Goal: Information Seeking & Learning: Learn about a topic

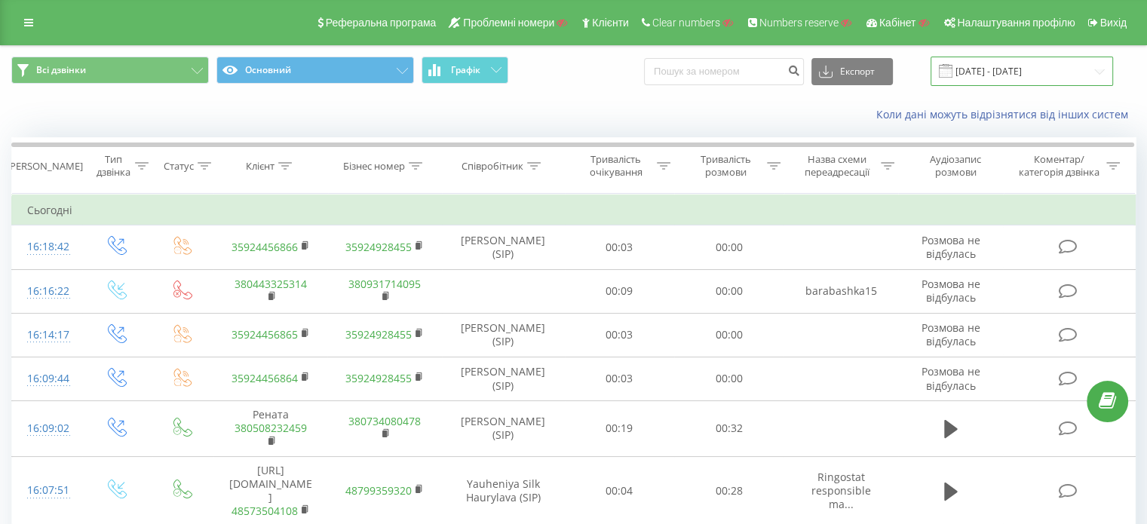
click at [1015, 73] on input "19.07.2025 - 19.08.2025" at bounding box center [1022, 71] width 183 height 29
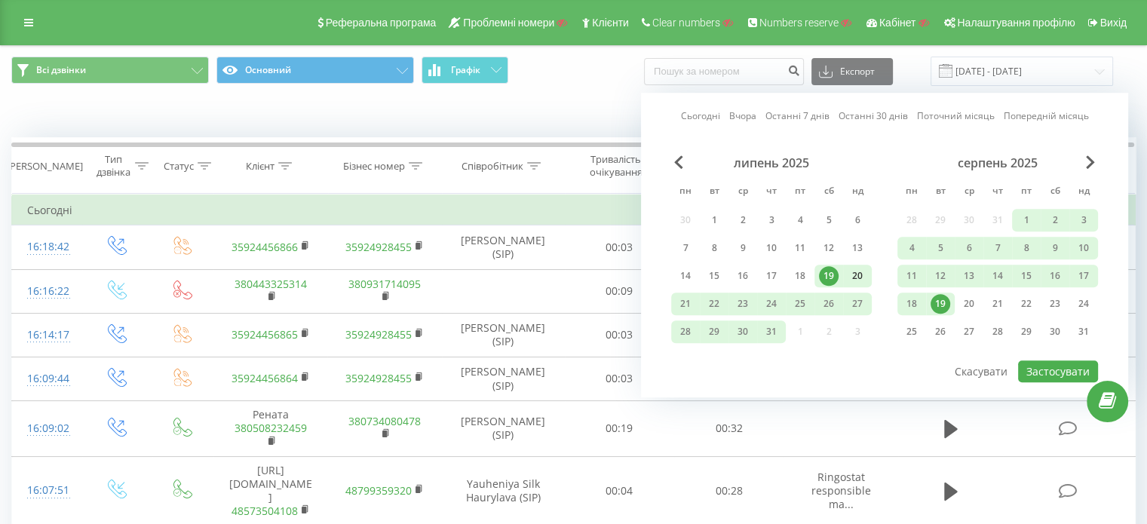
click at [861, 273] on div "20" at bounding box center [858, 276] width 20 height 20
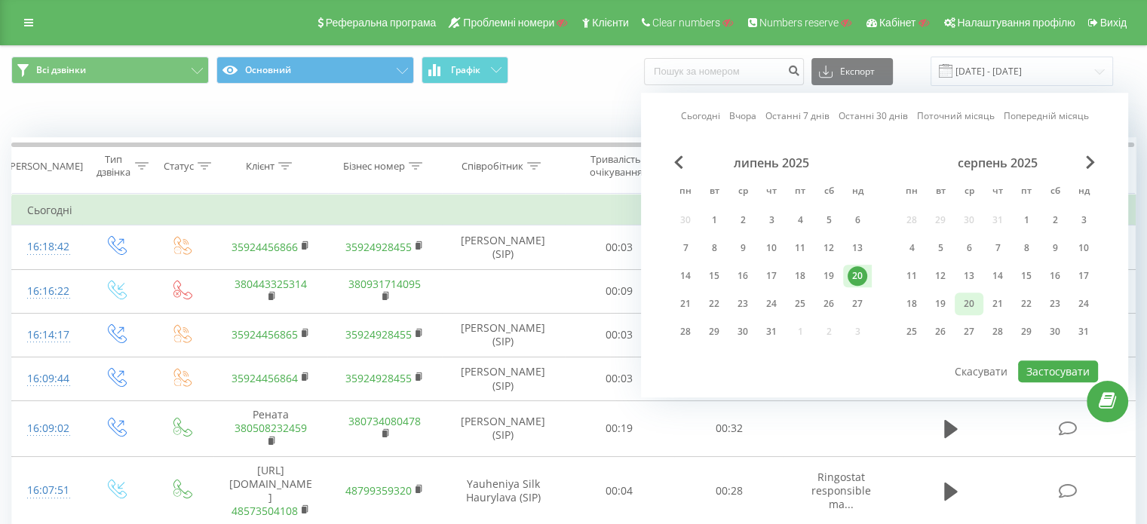
click at [972, 305] on div "20" at bounding box center [970, 304] width 20 height 20
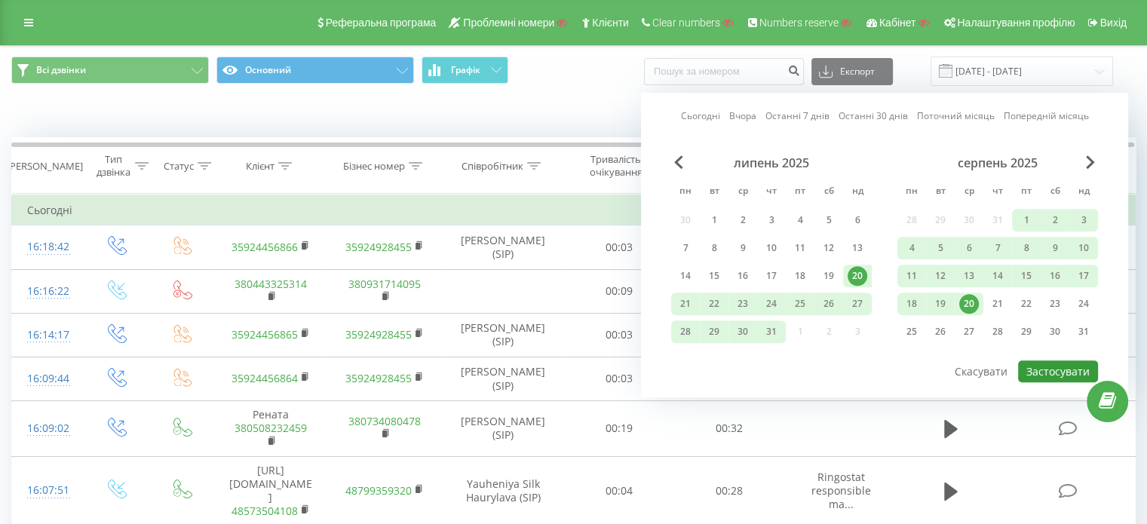
click at [1070, 370] on button "Застосувати" at bounding box center [1058, 372] width 80 height 22
type input "[DATE] - [DATE]"
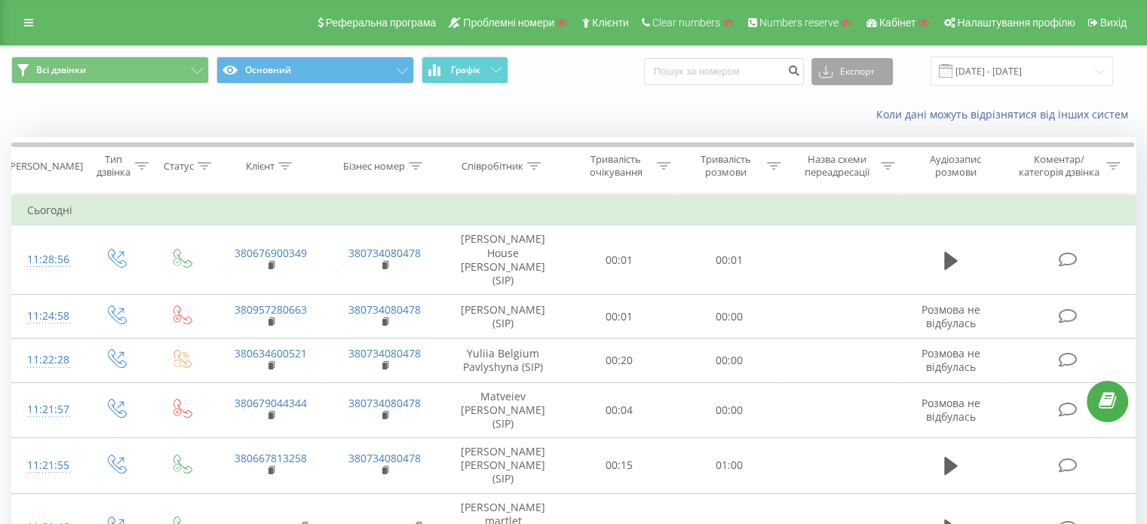
click at [871, 74] on button "Експорт" at bounding box center [852, 71] width 81 height 27
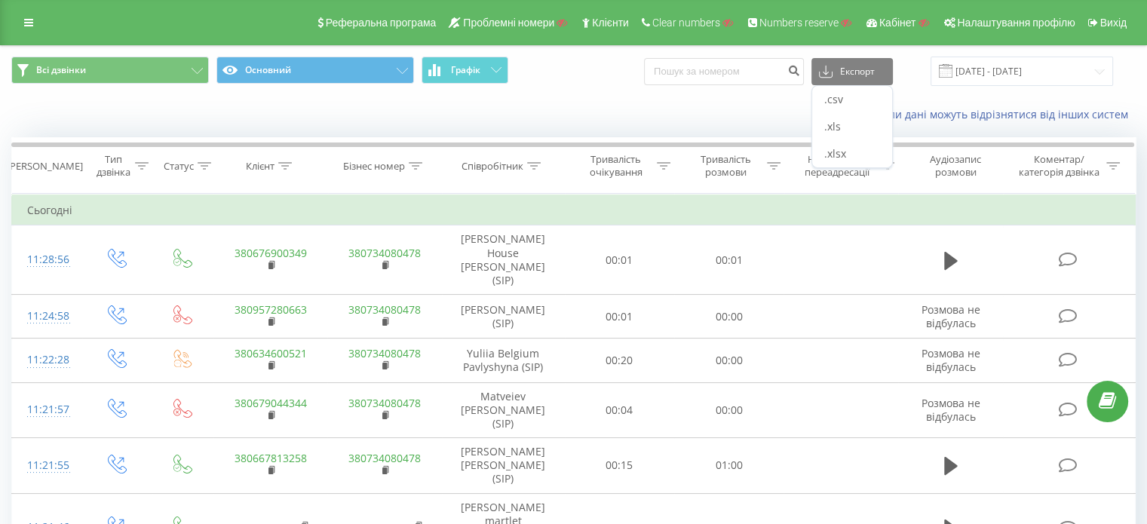
click at [803, 120] on div "Коли дані можуть відрізнятися вiд інших систем" at bounding box center [789, 114] width 716 height 15
click at [465, 75] on span "Графік" at bounding box center [465, 70] width 29 height 11
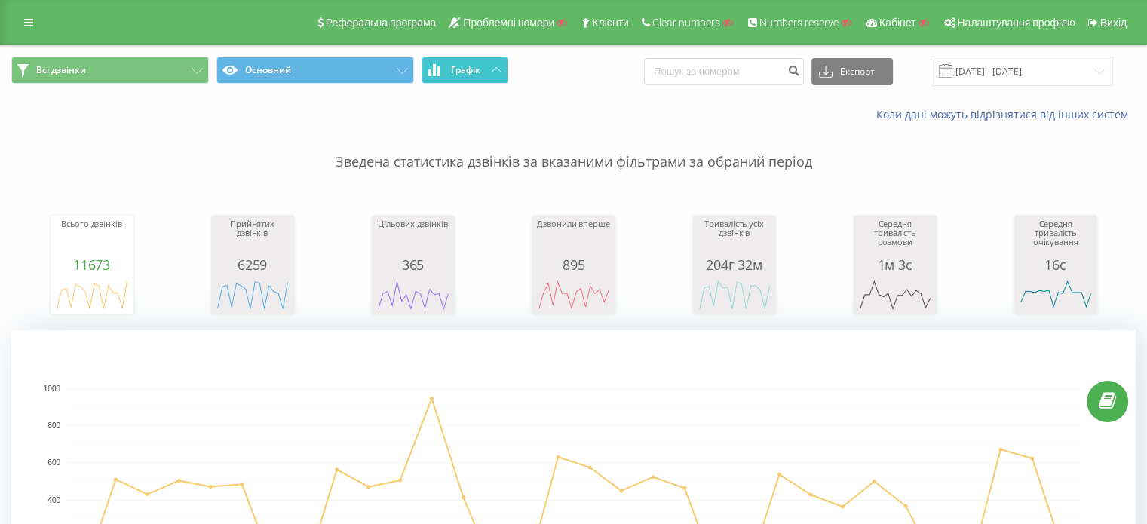
click at [487, 69] on button "Графік" at bounding box center [465, 70] width 87 height 27
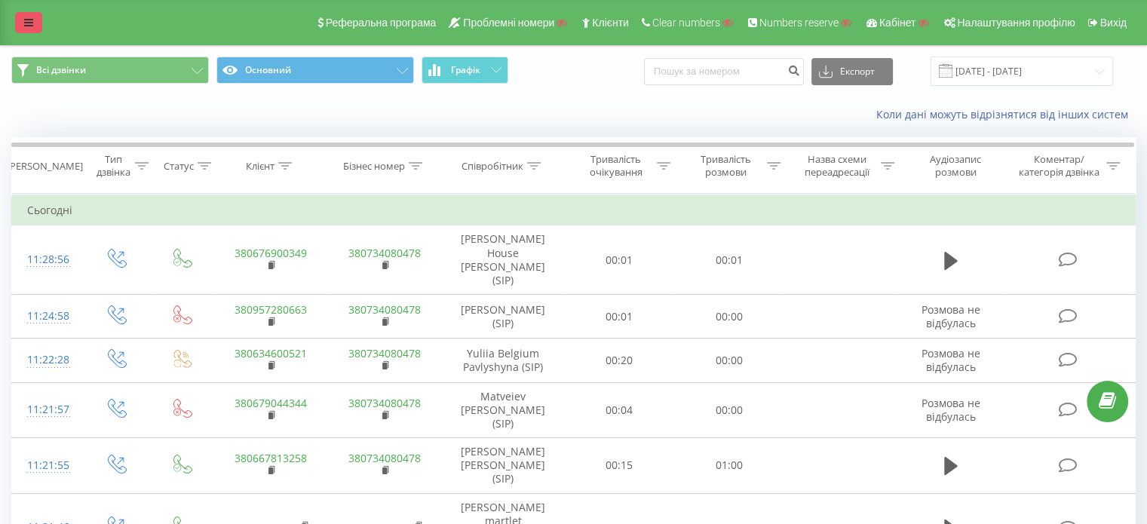
click at [21, 21] on link at bounding box center [28, 22] width 27 height 21
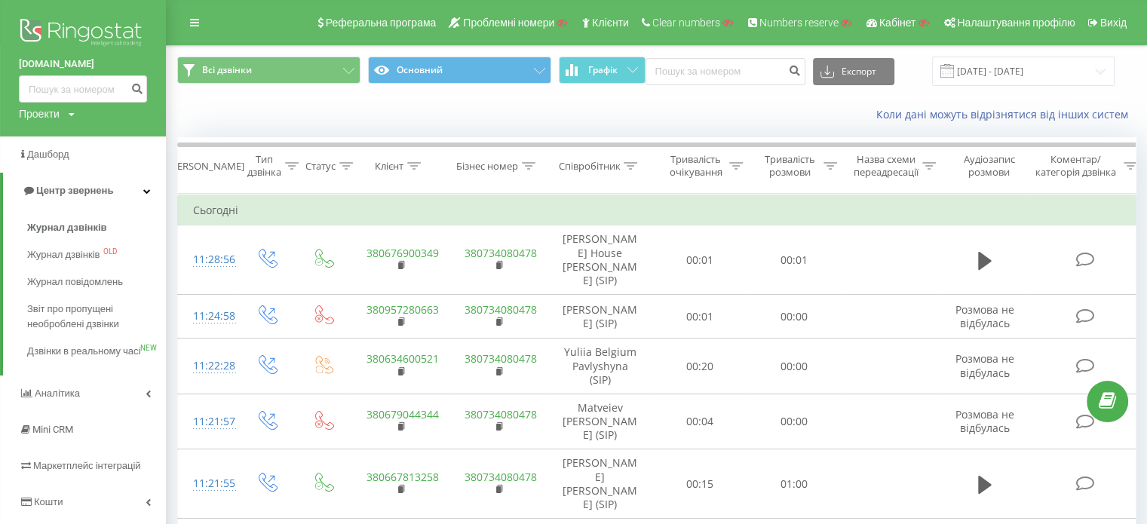
click at [201, 114] on div "Коли дані можуть відрізнятися вiд інших систем" at bounding box center [657, 115] width 980 height 36
click at [192, 22] on icon at bounding box center [194, 22] width 9 height 11
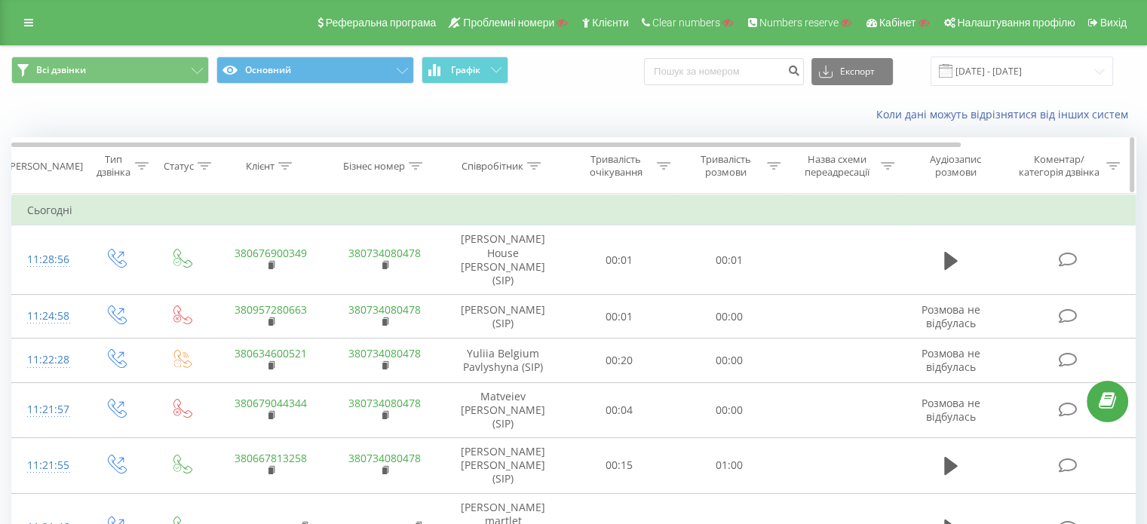
click at [284, 165] on icon at bounding box center [285, 166] width 14 height 8
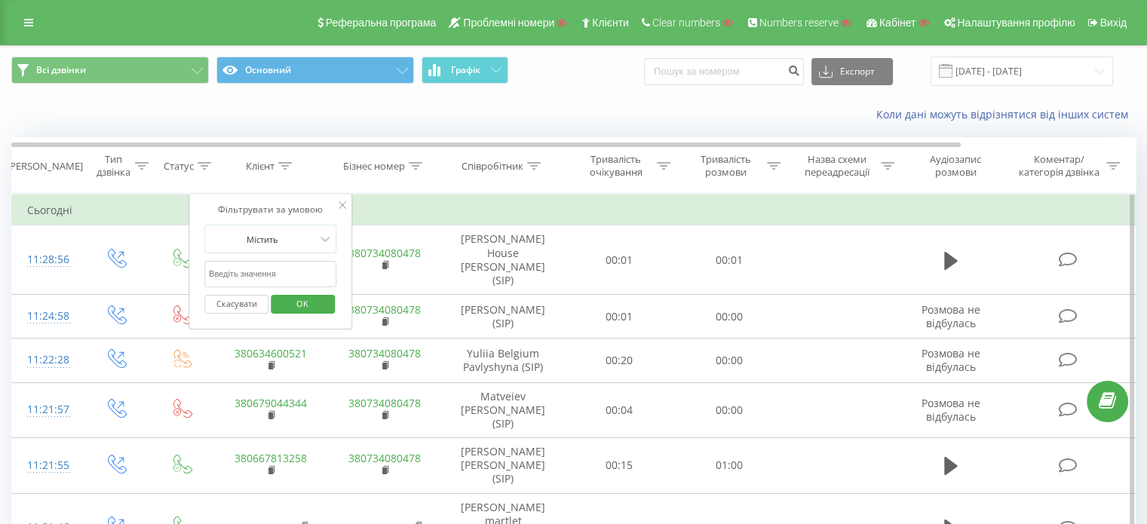
click at [340, 200] on div at bounding box center [343, 205] width 8 height 15
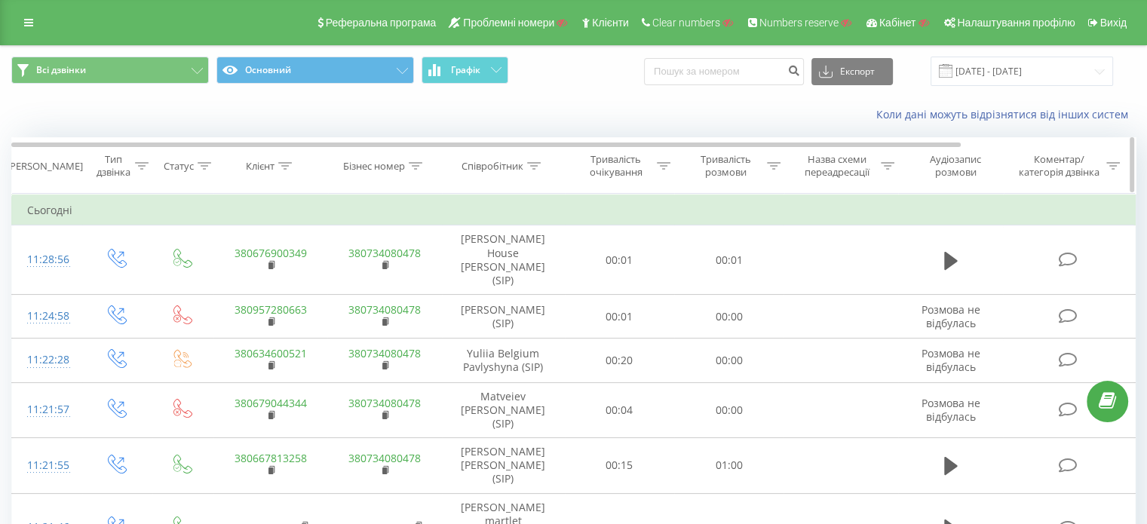
click at [524, 165] on div "Співробітник" at bounding box center [493, 166] width 62 height 13
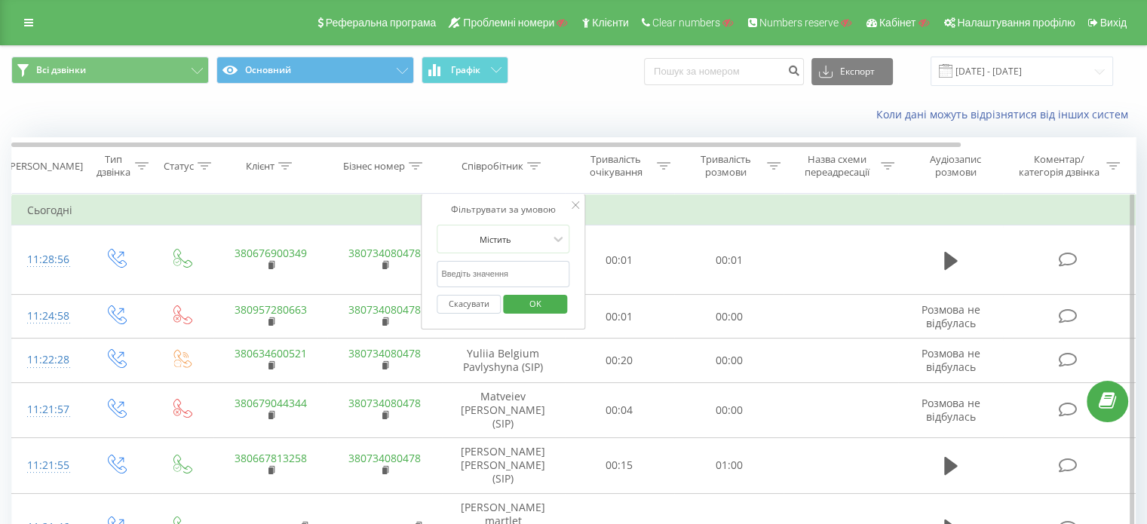
click at [497, 271] on input "text" at bounding box center [503, 274] width 133 height 26
type input "samantha"
click at [547, 307] on span "OK" at bounding box center [536, 303] width 42 height 23
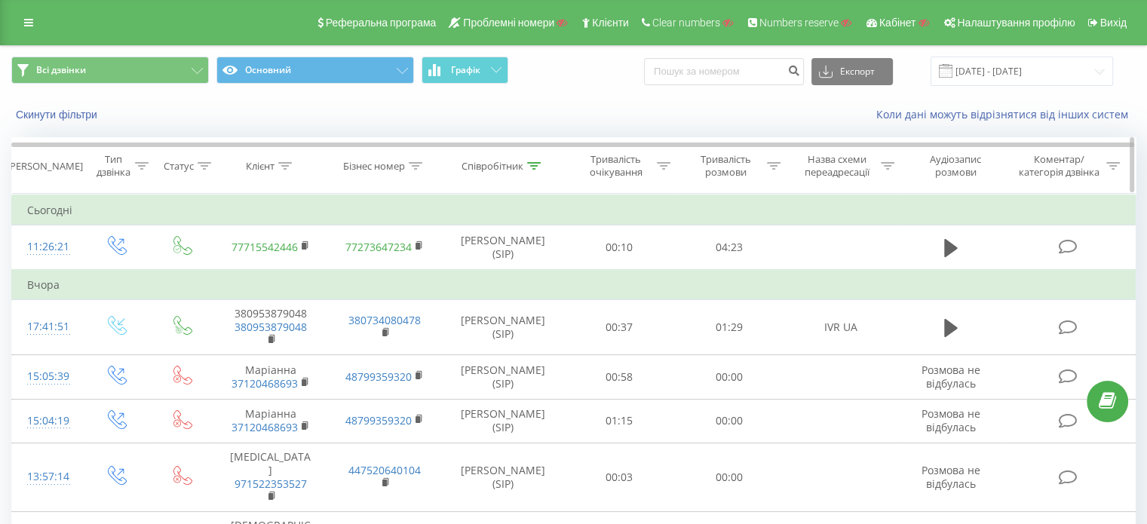
click at [534, 165] on icon at bounding box center [534, 166] width 14 height 8
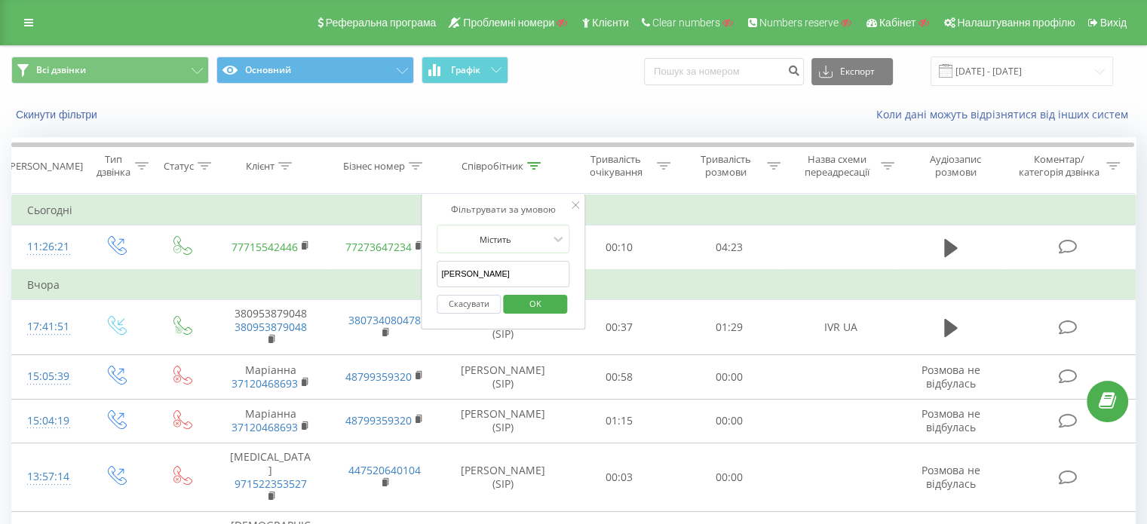
drag, startPoint x: 495, startPoint y: 276, endPoint x: 418, endPoint y: 275, distance: 77.0
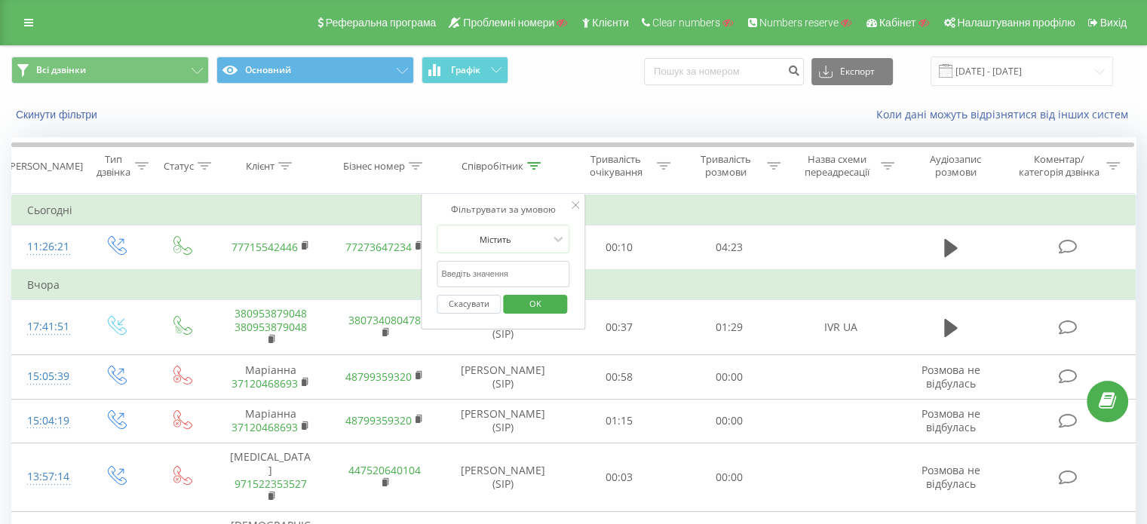
click at [537, 301] on span "OK" at bounding box center [536, 303] width 42 height 23
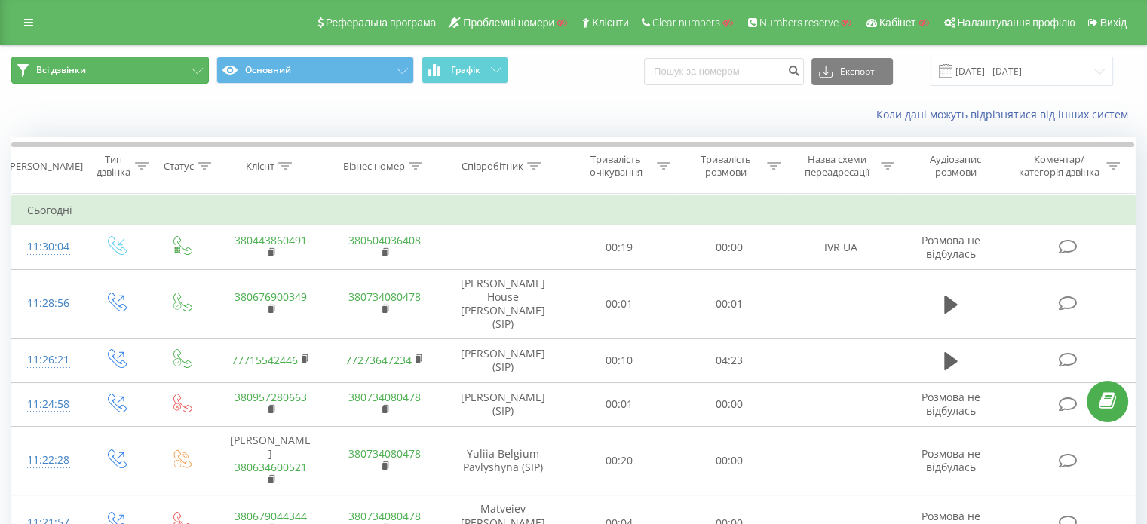
click at [63, 70] on span "Всі дзвінки" at bounding box center [61, 70] width 50 height 12
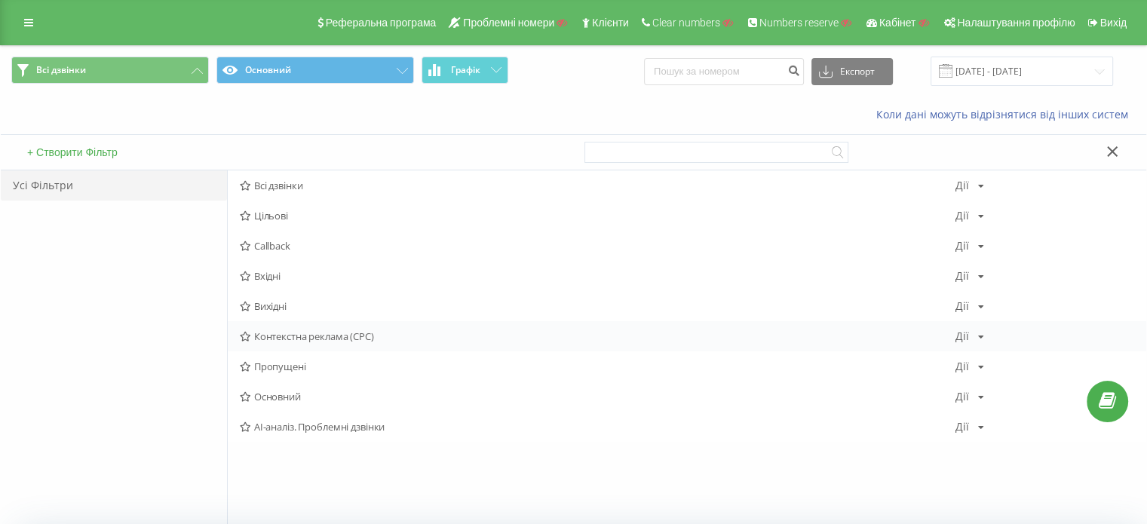
click at [283, 337] on span "Контекстна реклама (CPC)" at bounding box center [598, 336] width 716 height 11
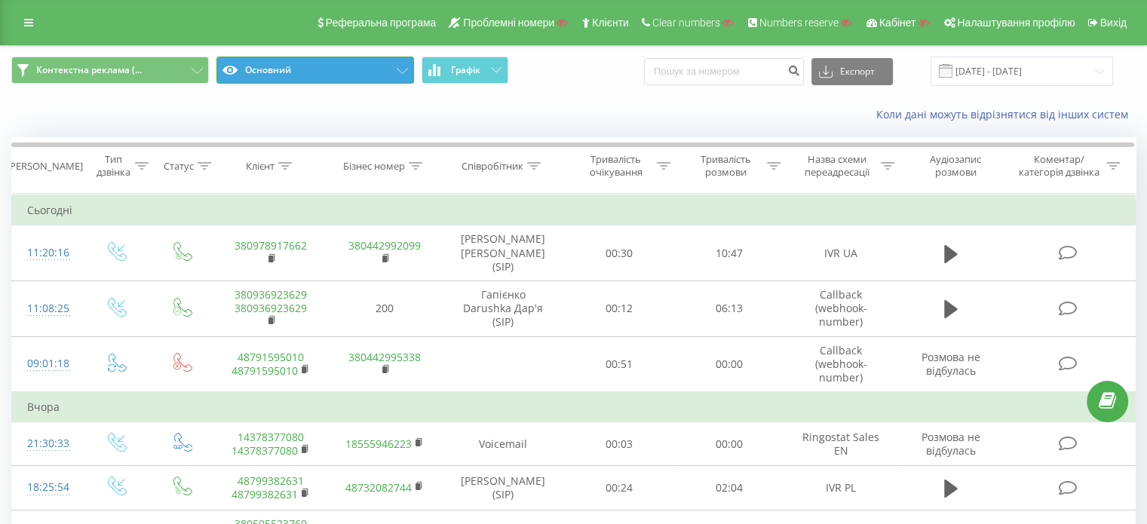
click at [317, 75] on button "Основний" at bounding box center [316, 70] width 198 height 27
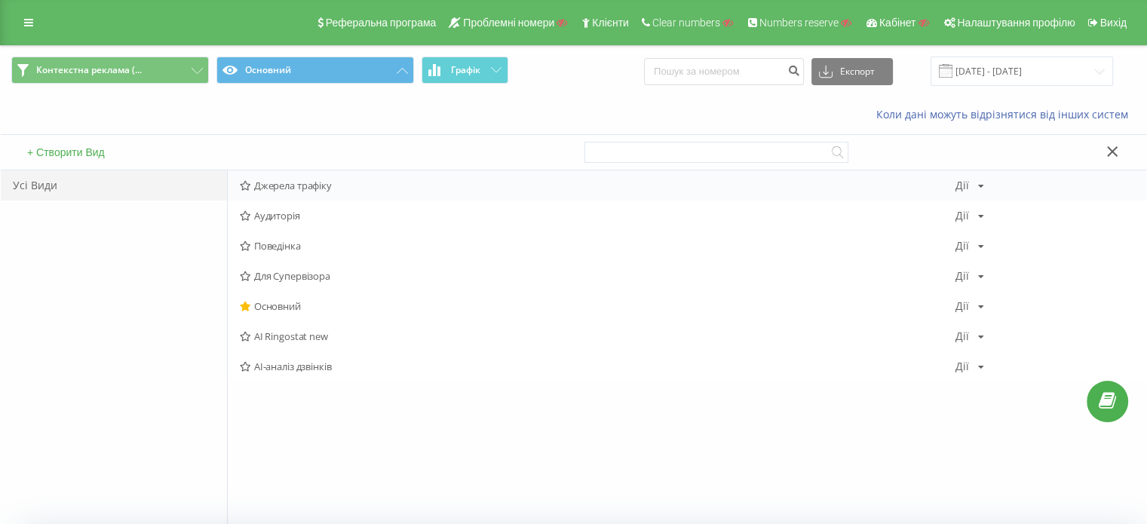
click at [278, 181] on span "Джерела трафіку" at bounding box center [598, 185] width 716 height 11
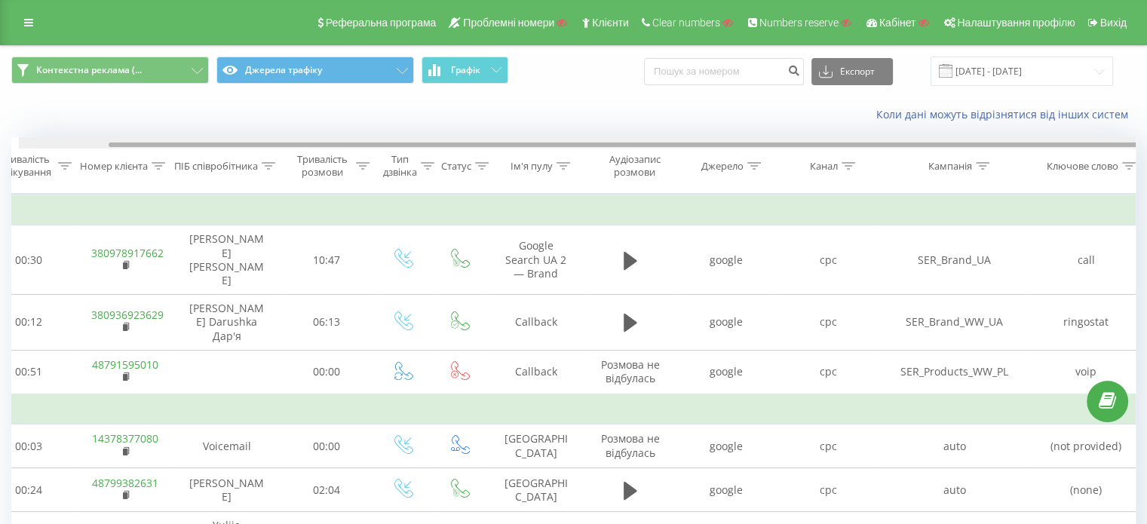
scroll to position [0, 97]
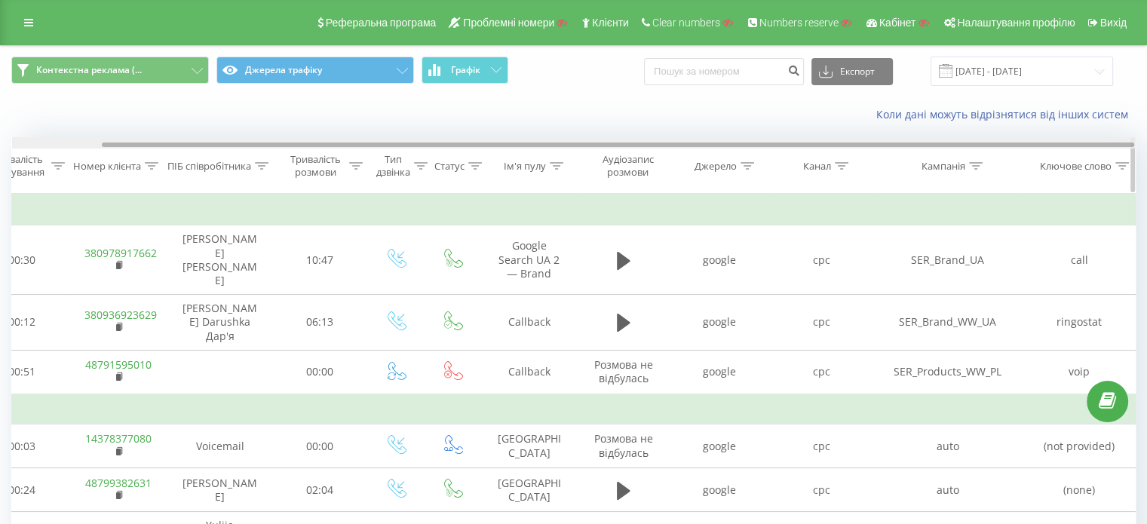
drag, startPoint x: 410, startPoint y: 144, endPoint x: 634, endPoint y: 149, distance: 223.4
click at [640, 149] on div "Дата дзвінка Тривалість очікування Номер клієнта ПІБ співробітника Тривалість р…" at bounding box center [573, 165] width 1125 height 57
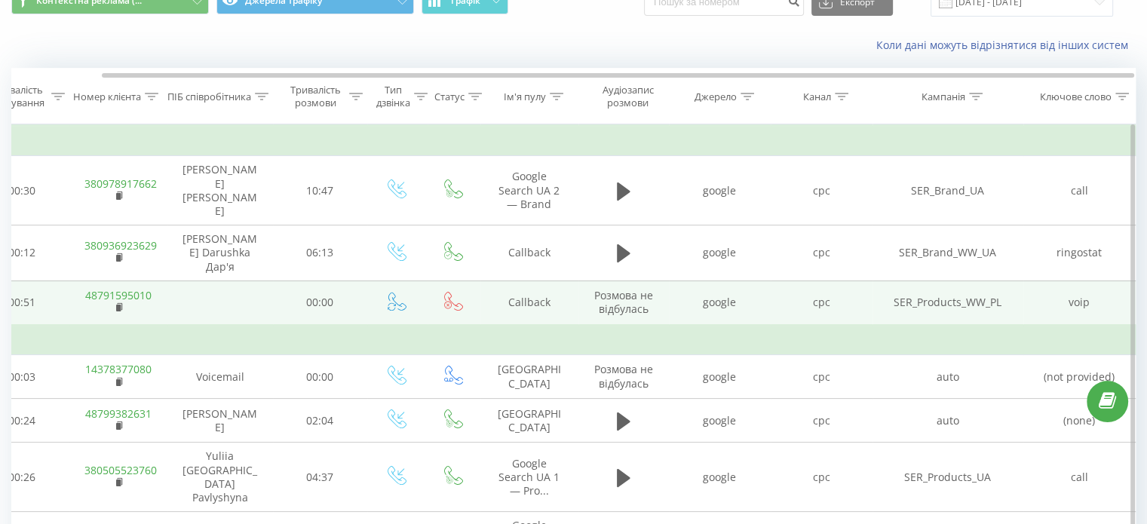
scroll to position [0, 0]
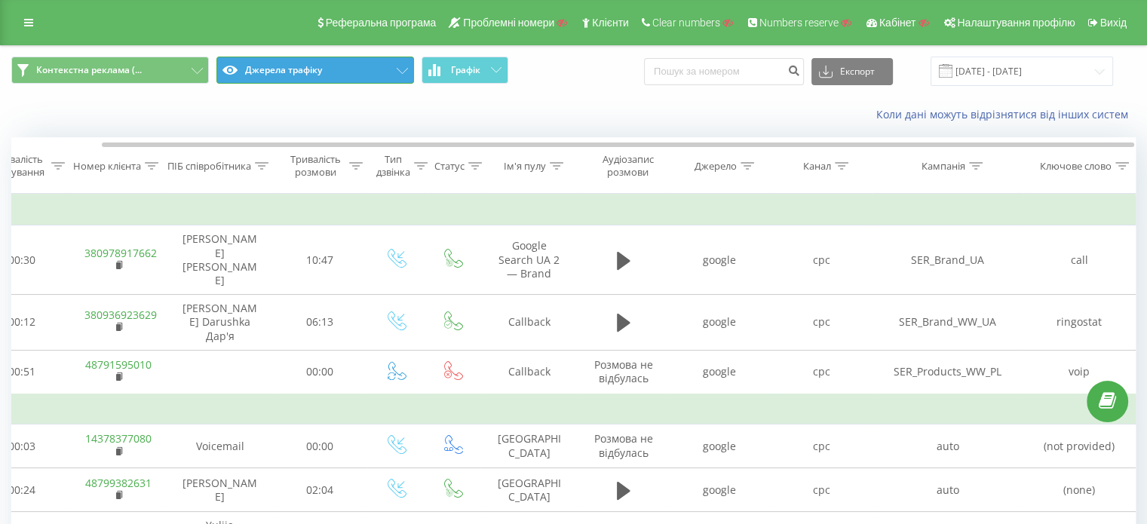
click at [324, 75] on button "Джерела трафіку" at bounding box center [316, 70] width 198 height 27
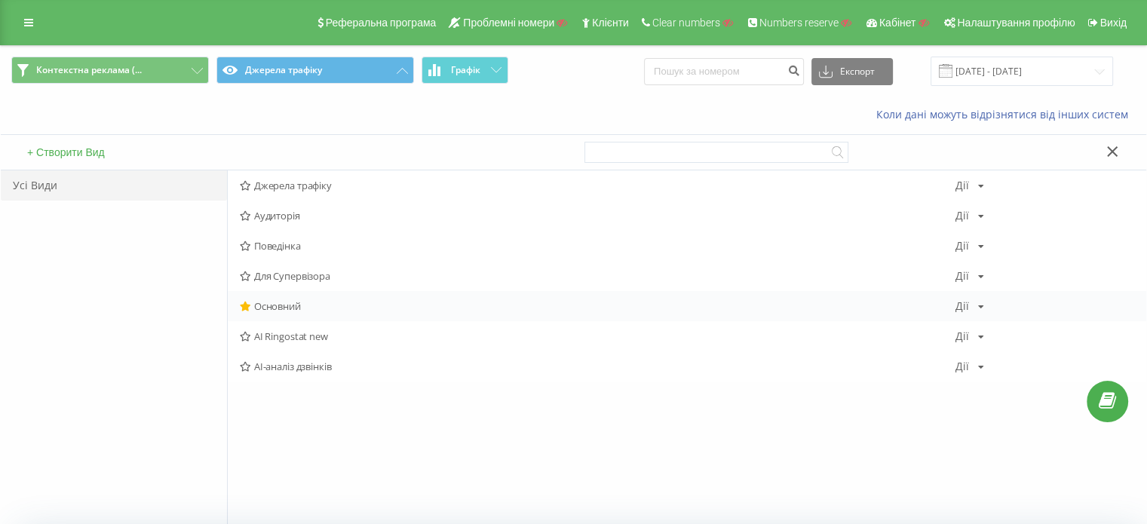
click at [264, 298] on div "Основний Дії Редагувати Копіювати Видалити За замовчуванням Поділитися" at bounding box center [687, 306] width 919 height 30
click at [299, 303] on span "Основний" at bounding box center [598, 306] width 716 height 11
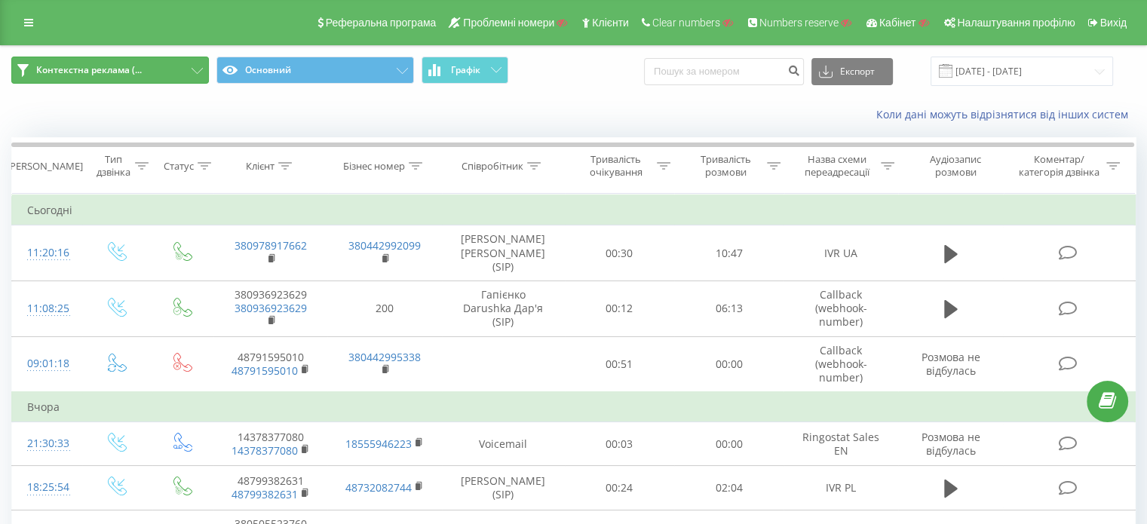
click at [126, 66] on span "Контекстна реклама (..." at bounding box center [89, 70] width 106 height 12
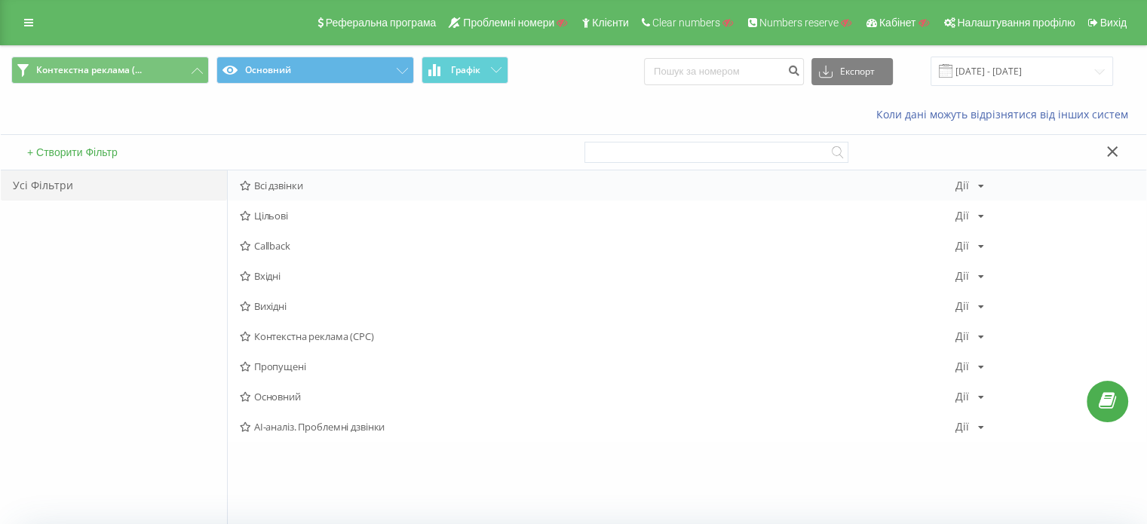
click at [278, 195] on div "Всі дзвінки Дії Редагувати Копіювати Видалити За замовчуванням Поділитися" at bounding box center [687, 185] width 919 height 30
click at [279, 186] on span "Всі дзвінки" at bounding box center [598, 185] width 716 height 11
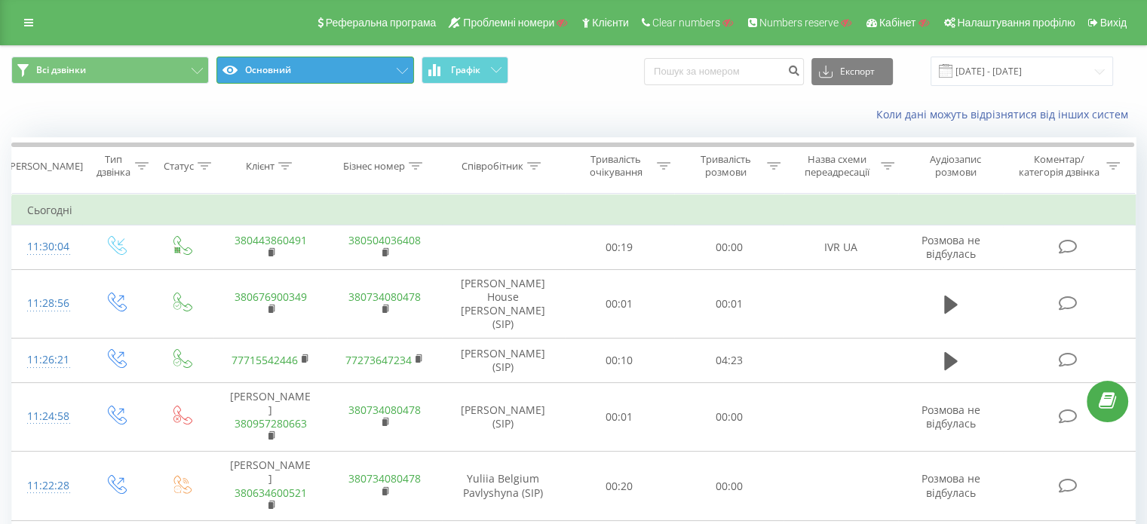
click at [304, 61] on button "Основний" at bounding box center [316, 70] width 198 height 27
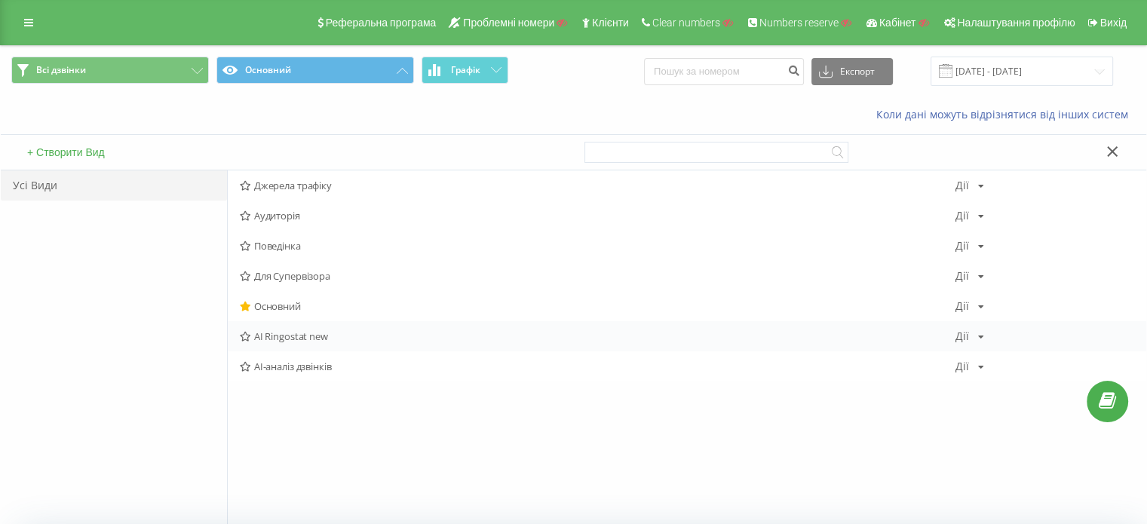
click at [295, 336] on span "AI Ringostat new" at bounding box center [598, 336] width 716 height 11
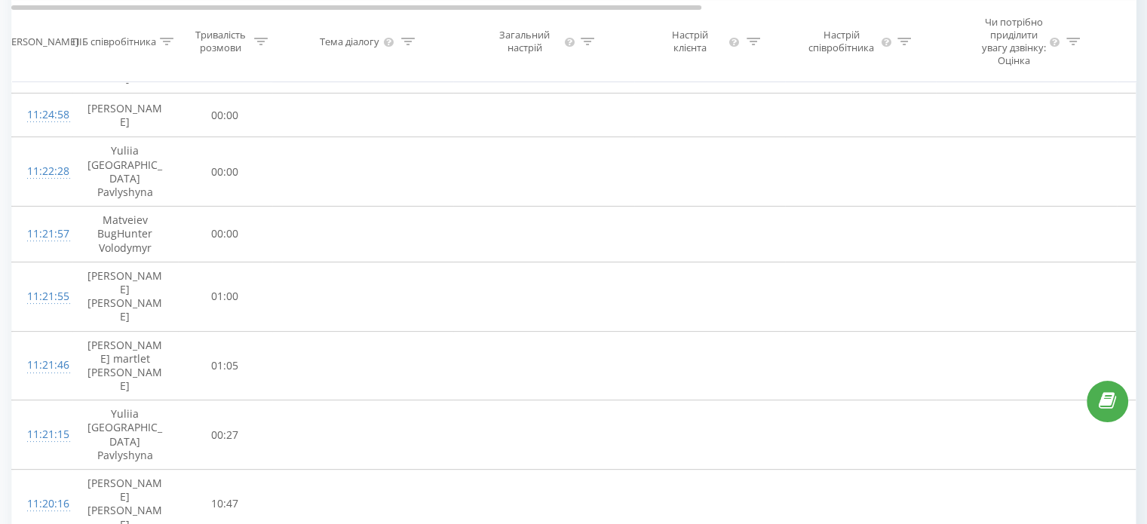
scroll to position [256, 0]
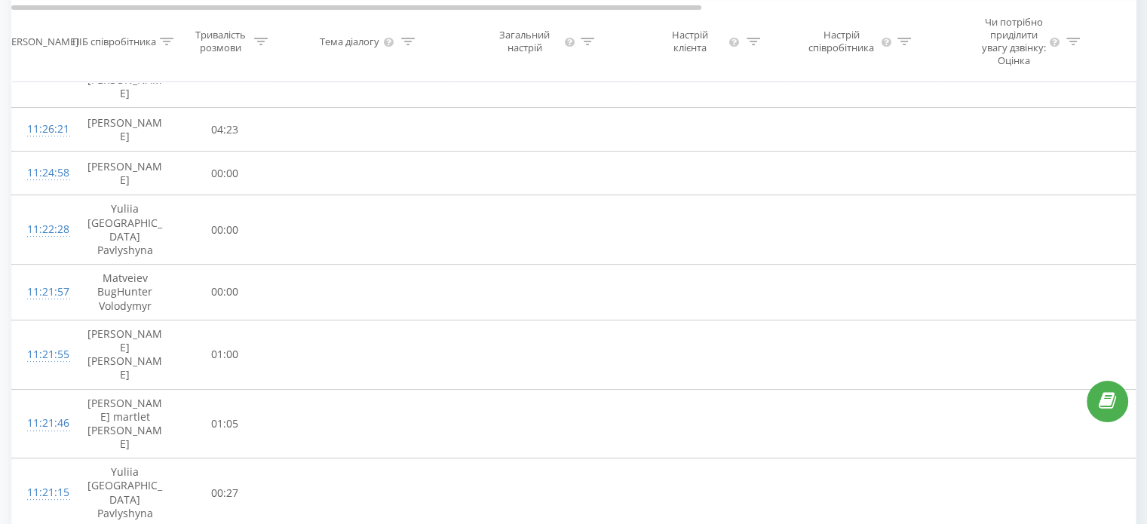
click at [114, 32] on th "ПІБ співробітника" at bounding box center [125, 41] width 106 height 81
click at [106, 44] on div "ПІБ співробітника" at bounding box center [114, 41] width 84 height 13
click at [103, 170] on input "text" at bounding box center [125, 162] width 133 height 26
click at [171, 203] on span "OK" at bounding box center [157, 191] width 42 height 23
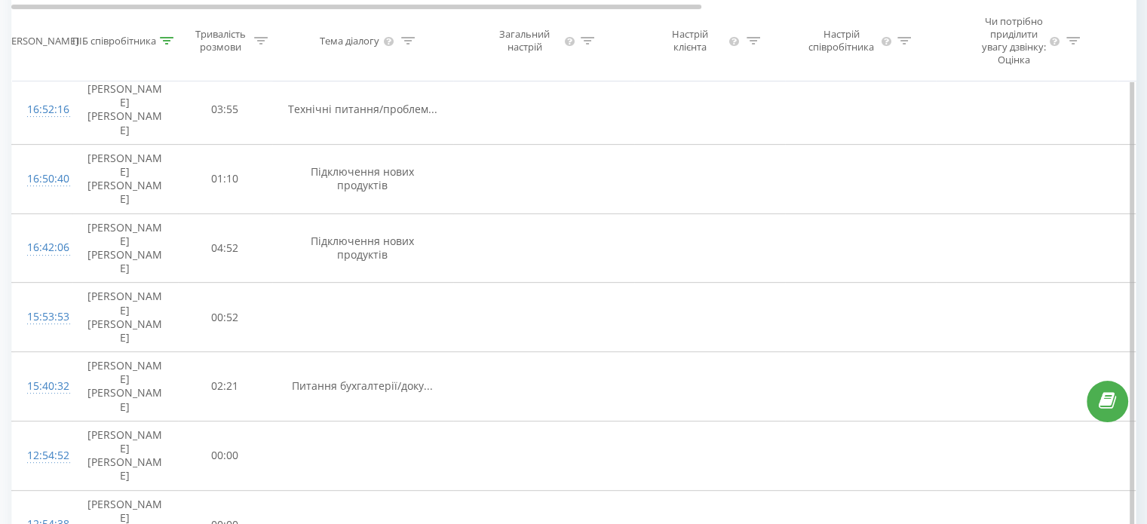
scroll to position [181, 0]
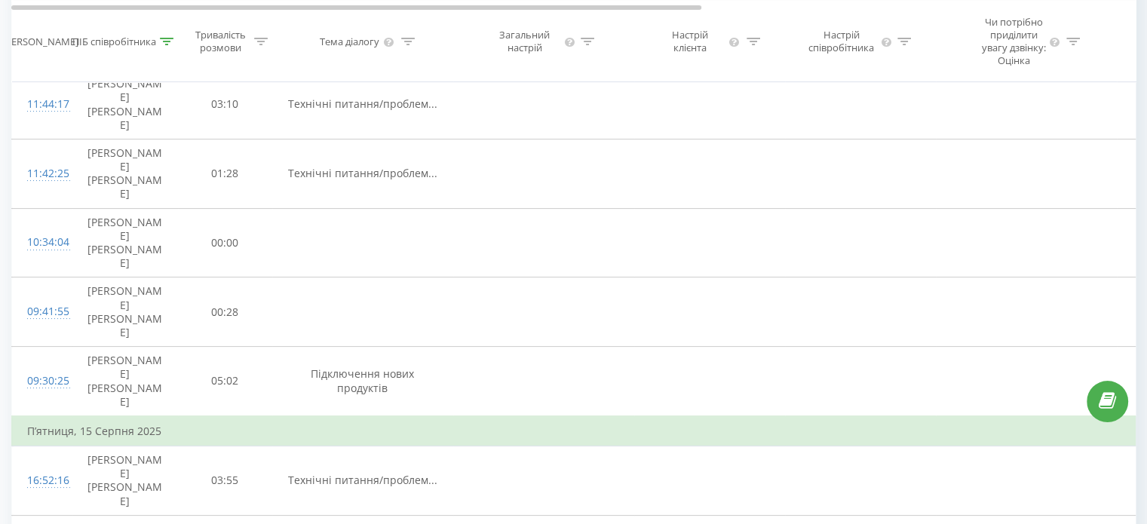
click at [137, 47] on div "ПІБ співробітника" at bounding box center [114, 41] width 84 height 13
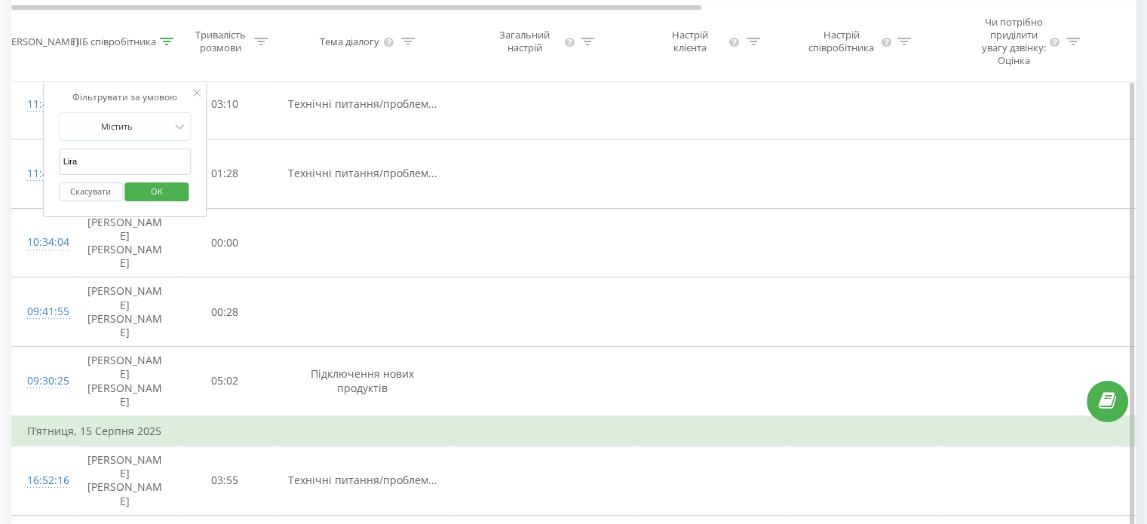
drag, startPoint x: 97, startPoint y: 170, endPoint x: 69, endPoint y: 168, distance: 28.0
click at [69, 168] on input "Lira" at bounding box center [125, 162] width 133 height 26
type input "L"
click button "OK" at bounding box center [157, 192] width 64 height 19
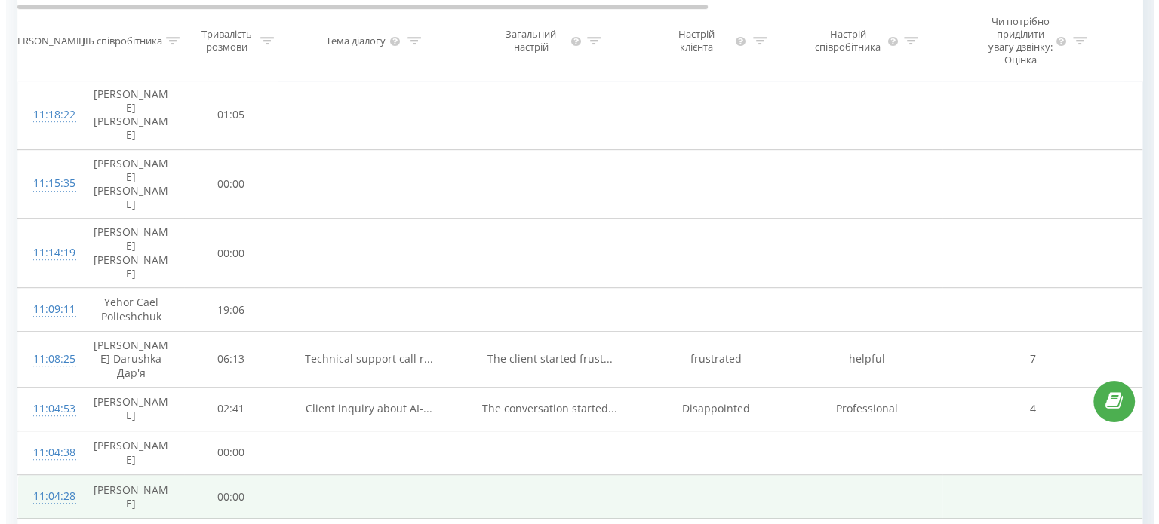
scroll to position [709, 0]
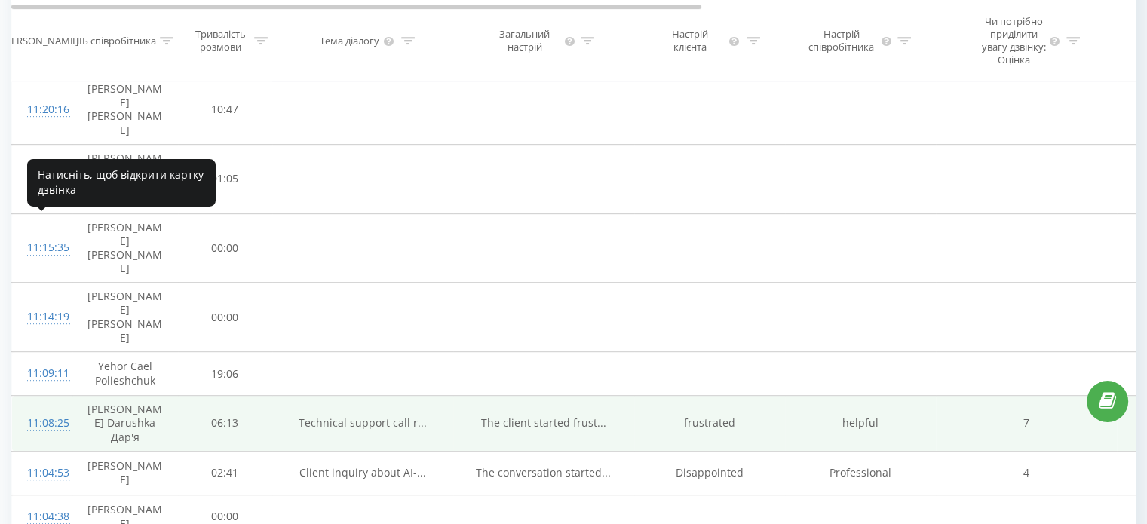
click at [45, 409] on div "11:08:25" at bounding box center [42, 423] width 30 height 29
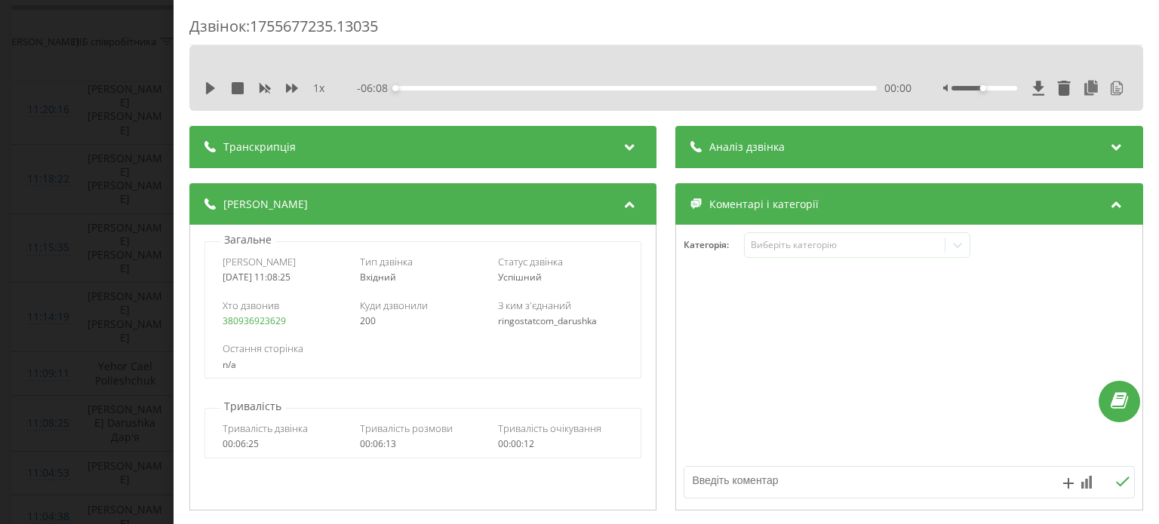
click at [274, 146] on span "Транскрипція" at bounding box center [259, 147] width 72 height 15
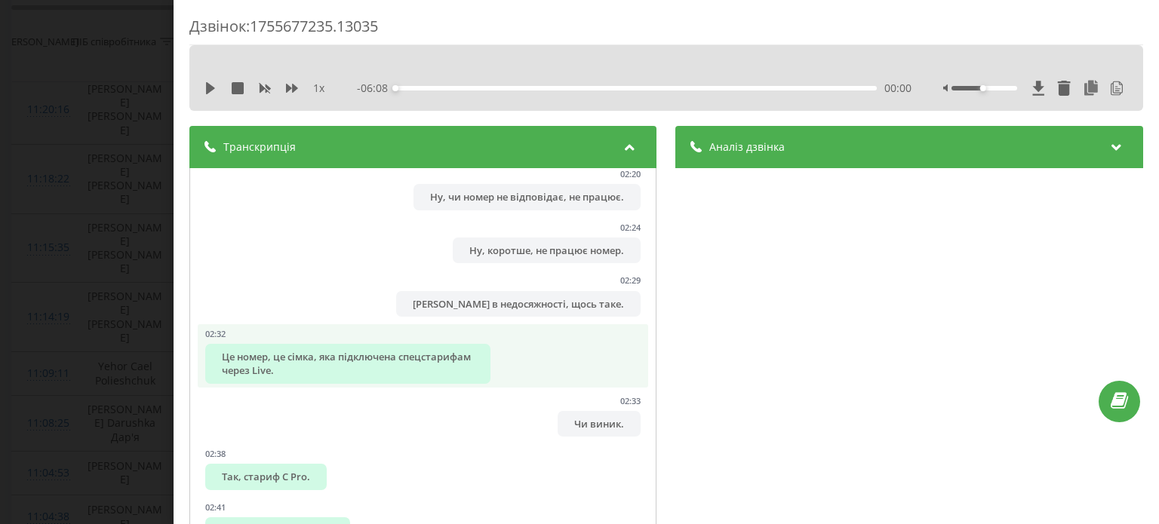
scroll to position [2490, 0]
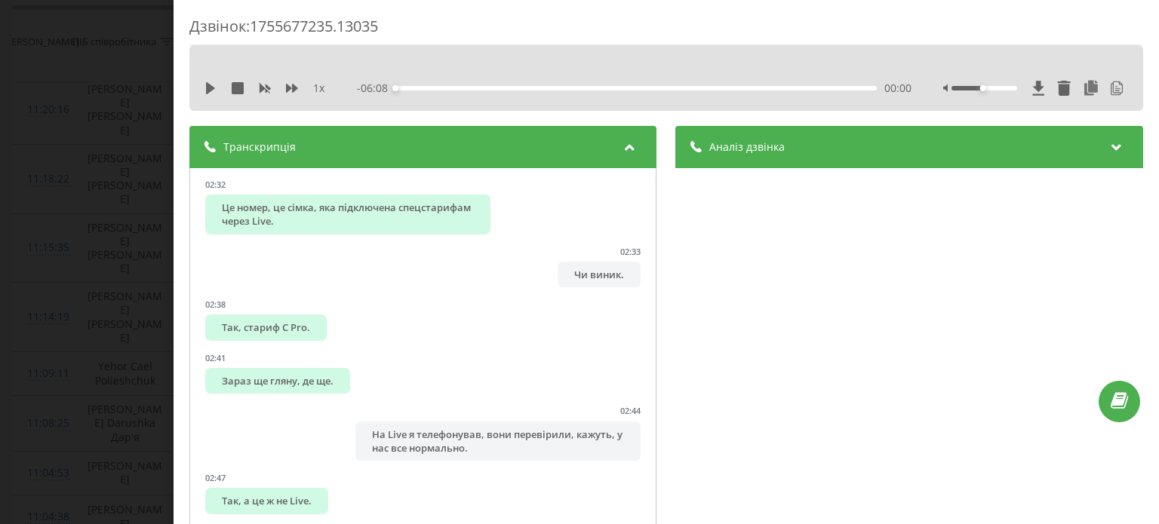
click at [831, 152] on div "Аналіз дзвінка" at bounding box center [909, 147] width 467 height 42
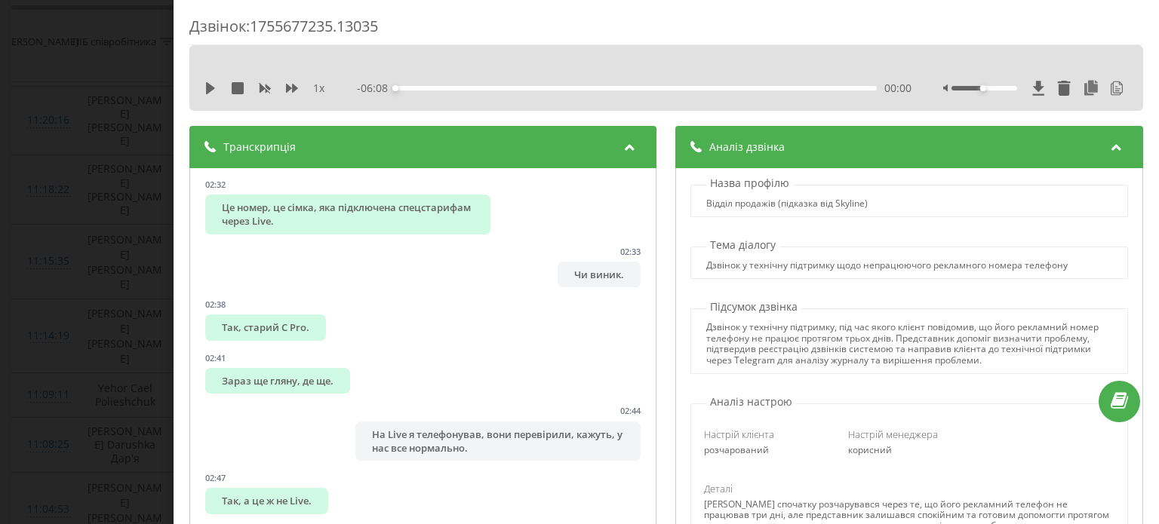
click at [875, 32] on div "Дзвінок : 1755677235.13035" at bounding box center [666, 30] width 954 height 29
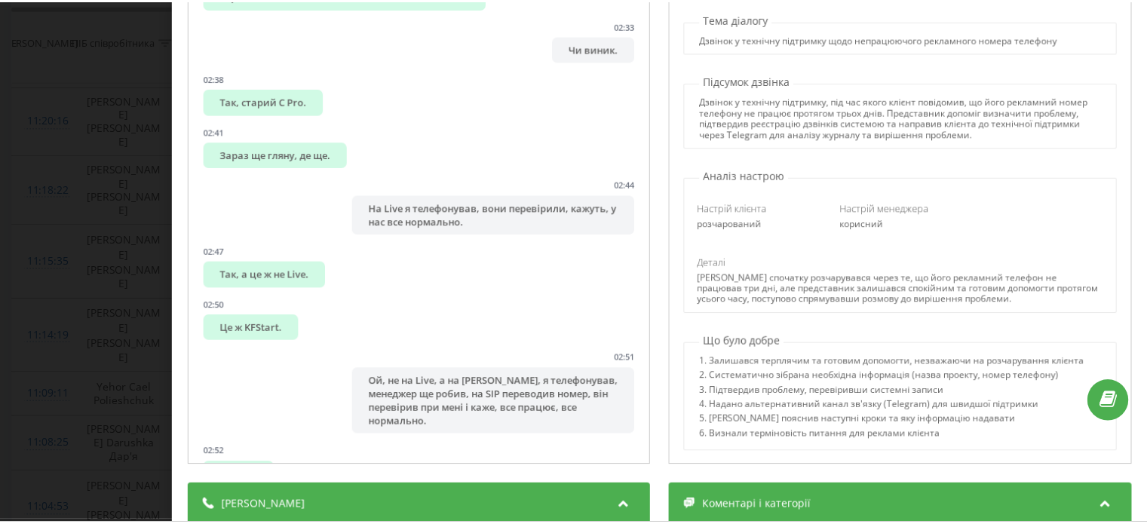
scroll to position [0, 0]
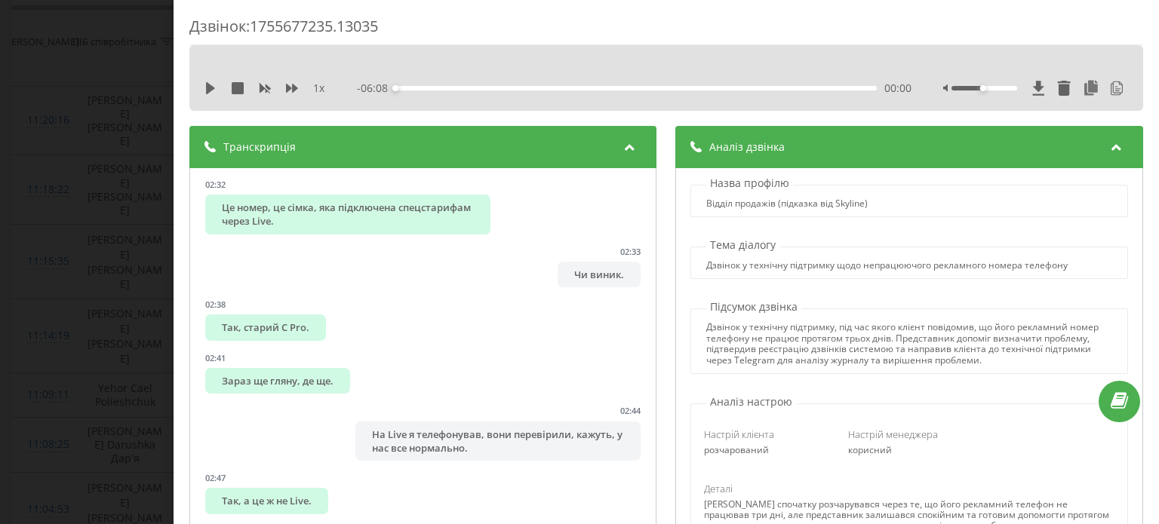
click at [91, 241] on div "Дзвінок : 1755677235.13035 1 х - 06:08 00:00 00:00 Транскрипція 00:01 Доброго д…" at bounding box center [579, 262] width 1159 height 524
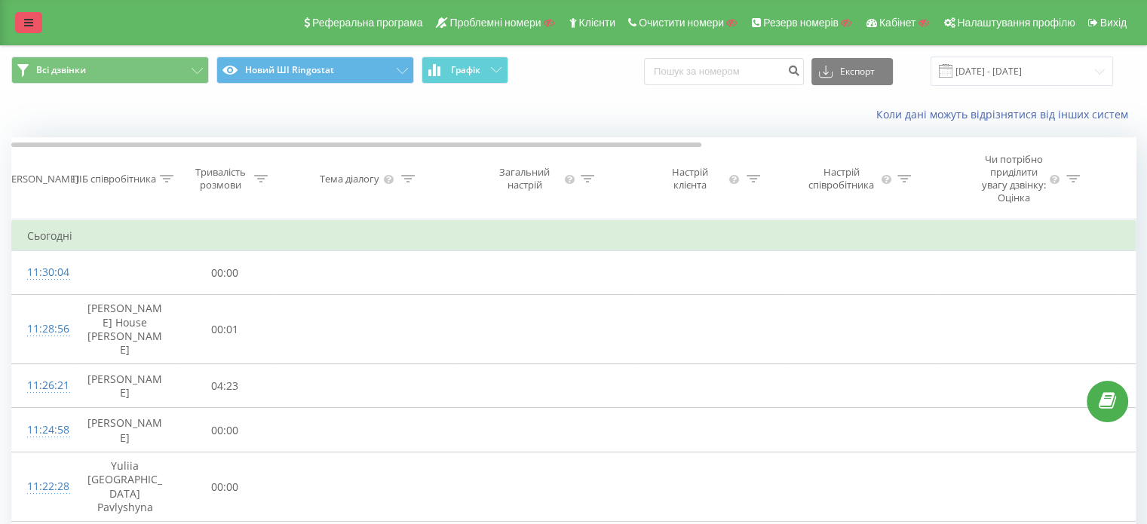
click at [29, 21] on icon at bounding box center [28, 22] width 9 height 11
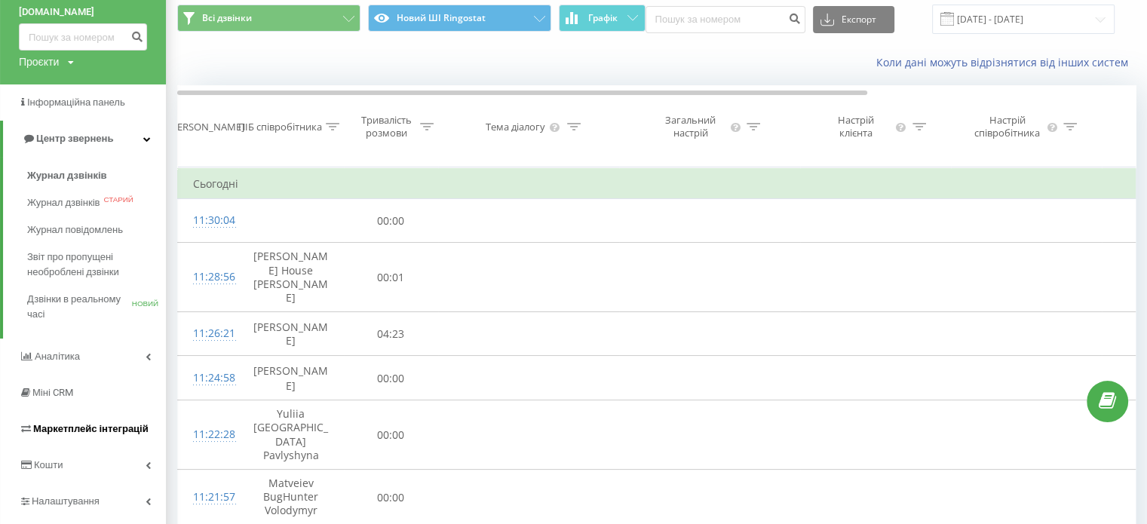
scroll to position [151, 0]
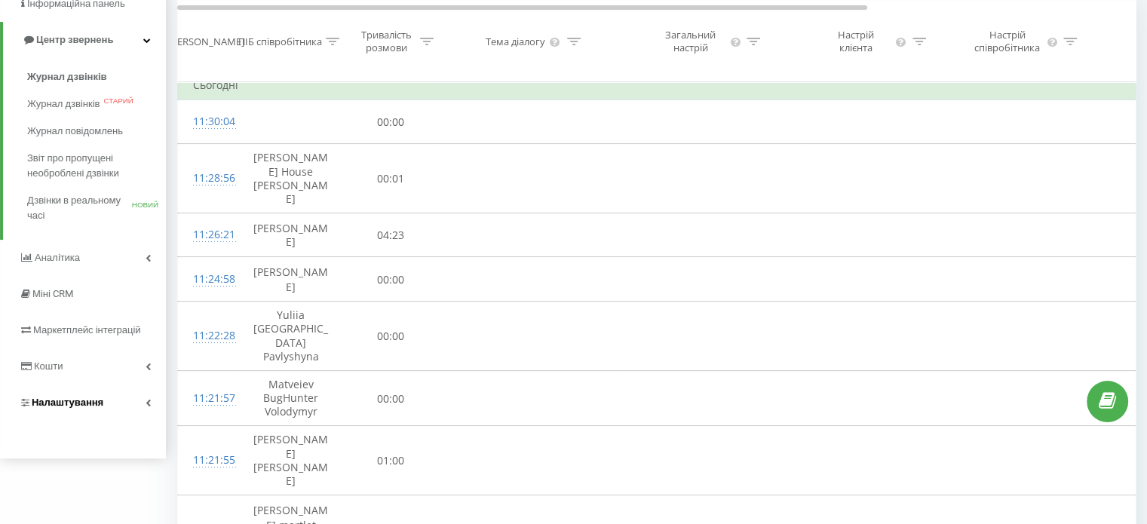
click at [60, 406] on span "Налаштування" at bounding box center [68, 402] width 72 height 11
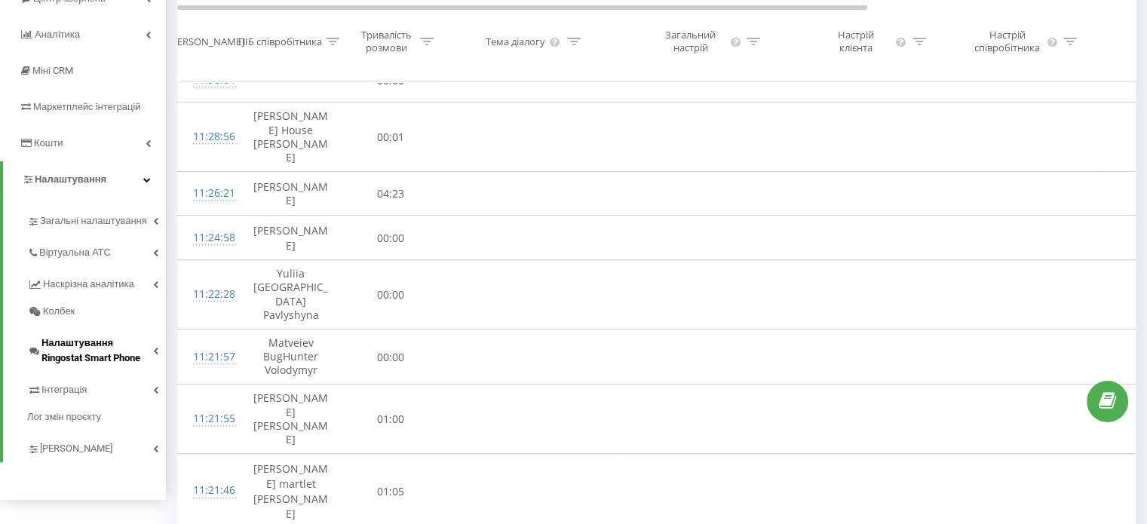
scroll to position [226, 0]
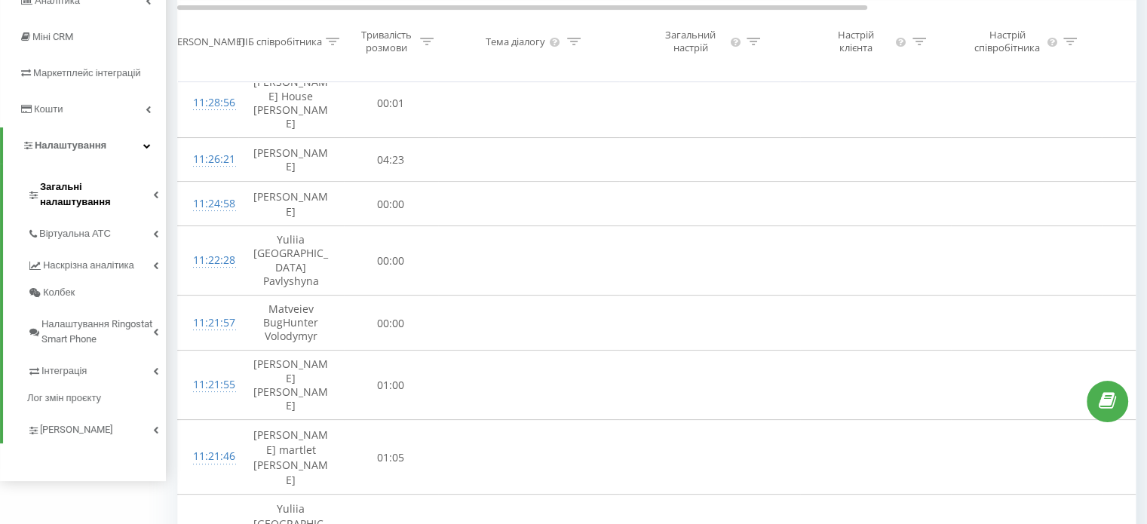
click at [91, 187] on span "Загальні налаштування" at bounding box center [96, 195] width 113 height 30
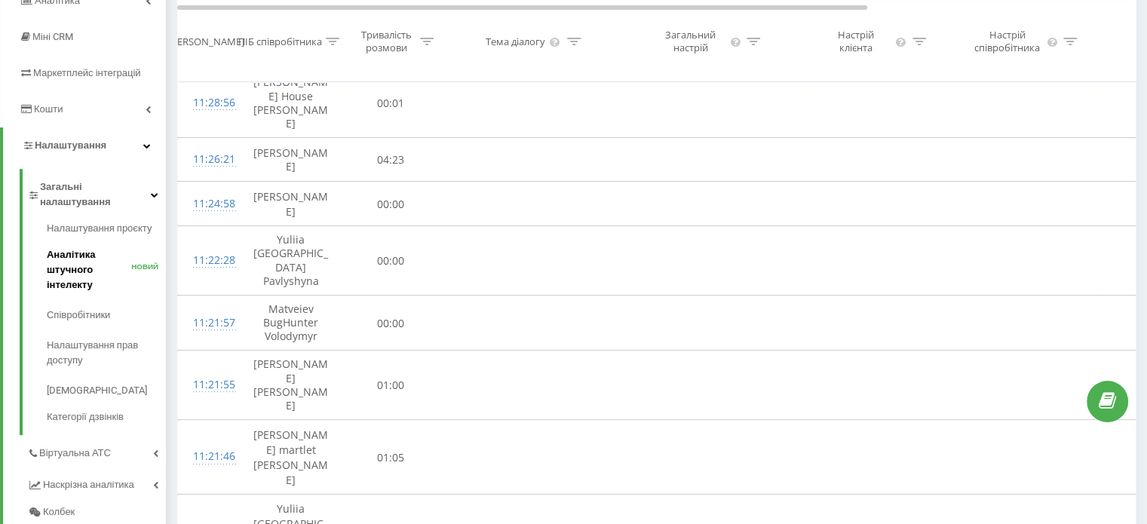
click at [70, 260] on font "Аналітика штучного інтелекту" at bounding box center [71, 269] width 48 height 41
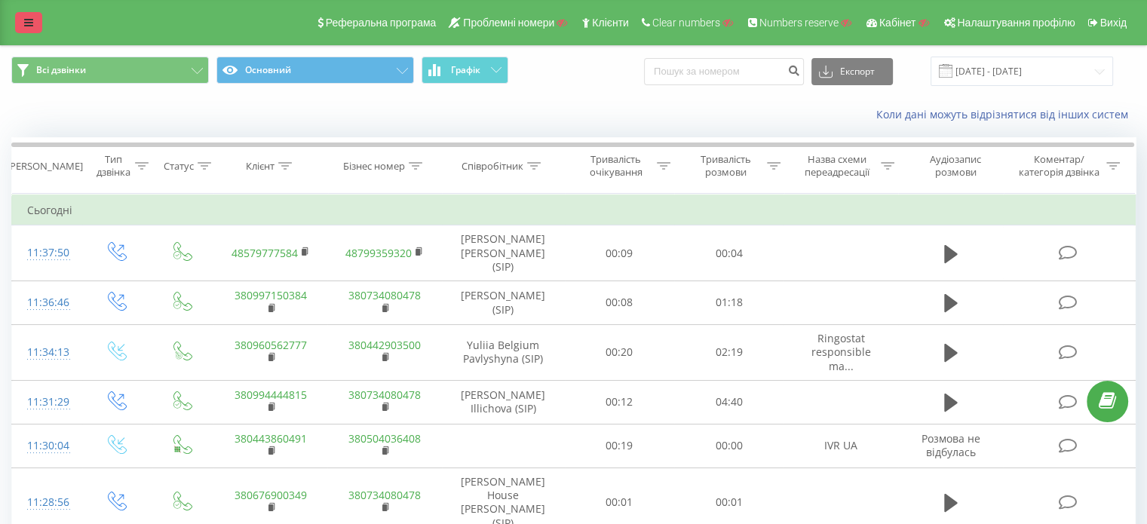
click at [33, 23] on link at bounding box center [28, 22] width 27 height 21
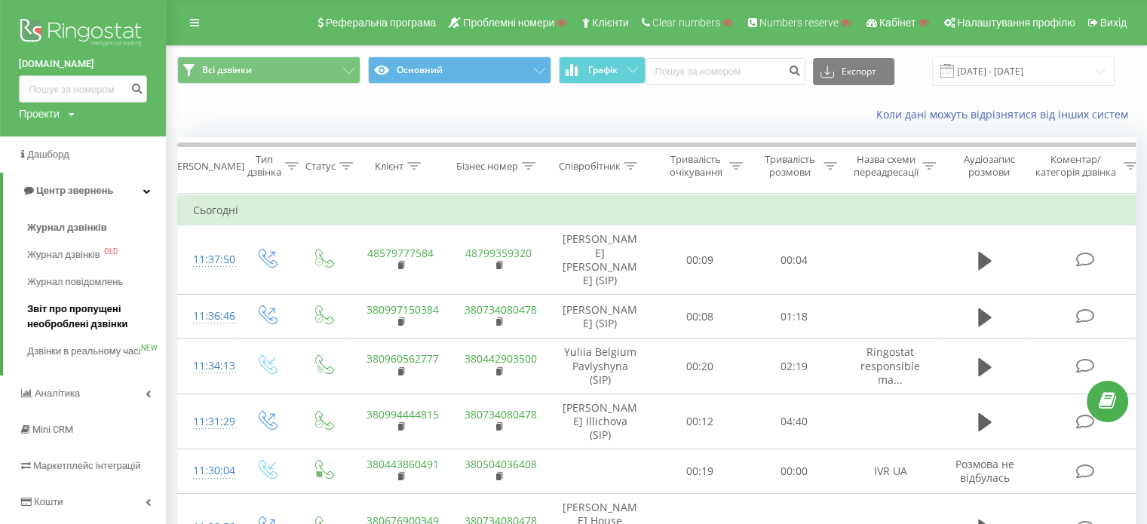
click at [69, 319] on span "Звіт про пропущені необроблені дзвінки" at bounding box center [92, 317] width 131 height 30
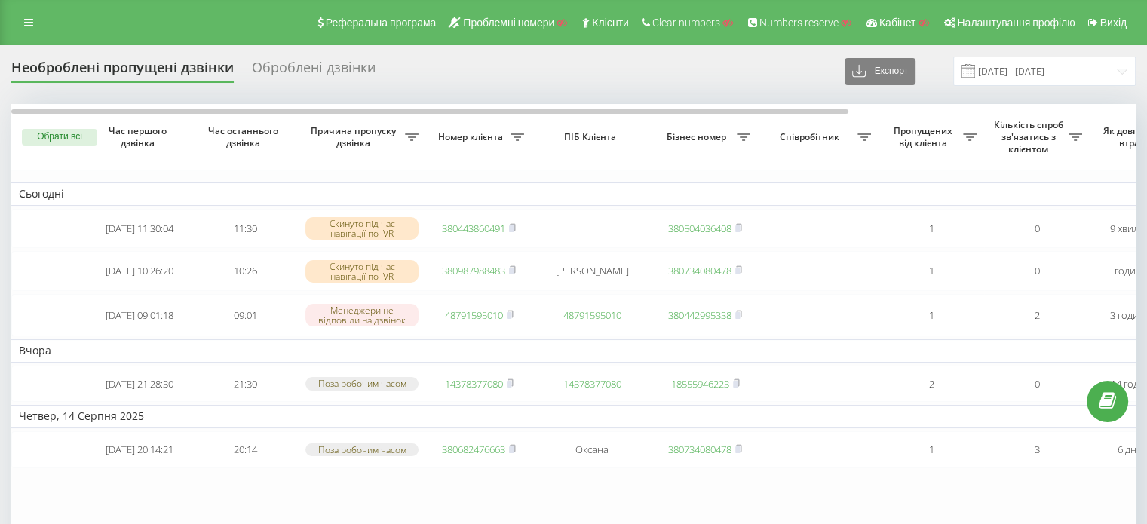
click at [302, 70] on div "Оброблені дзвінки" at bounding box center [314, 71] width 124 height 23
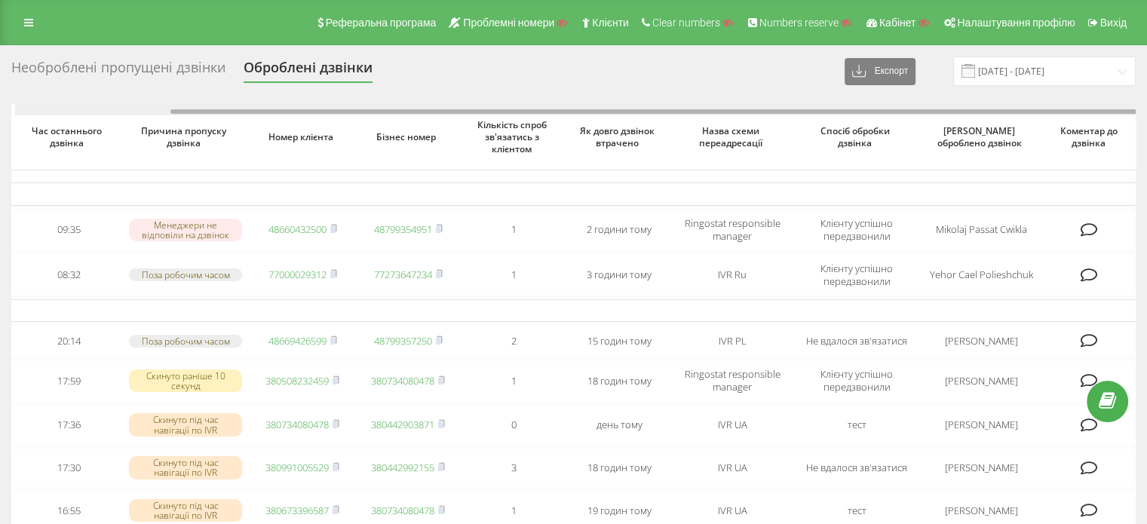
scroll to position [0, 180]
drag, startPoint x: 486, startPoint y: 111, endPoint x: 656, endPoint y: 114, distance: 169.8
click at [656, 114] on div at bounding box center [651, 111] width 968 height 5
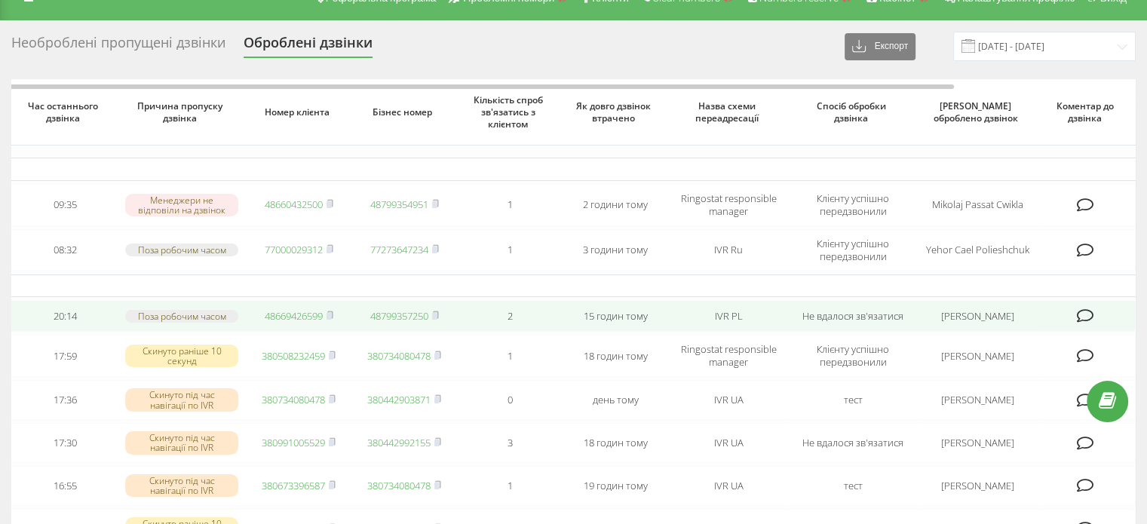
scroll to position [0, 0]
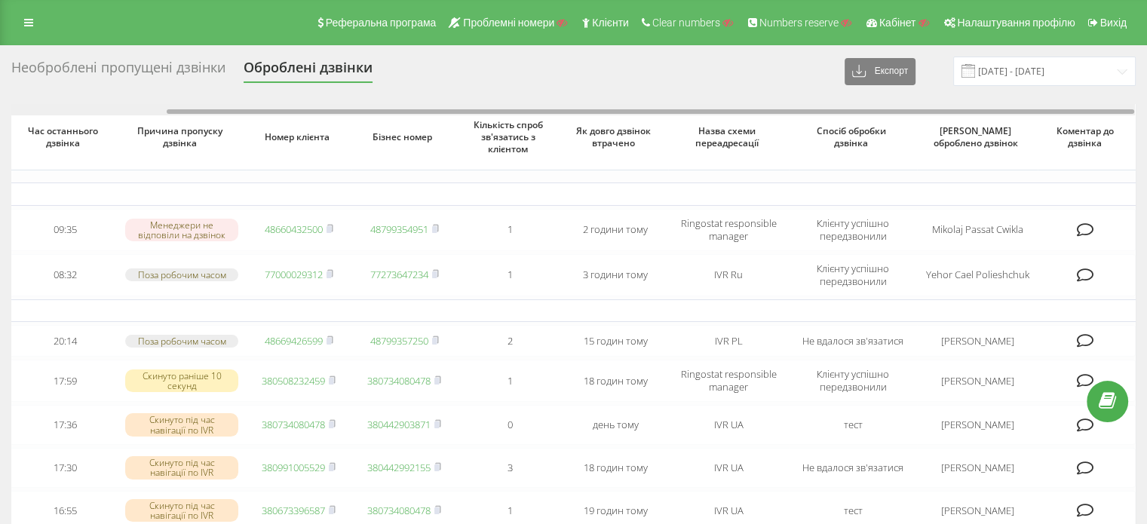
drag, startPoint x: 874, startPoint y: 114, endPoint x: 949, endPoint y: 116, distance: 74.7
click at [949, 116] on div "Час першого дзвінка Час останнього дзвінка Причина пропуску дзвінка Номер клієн…" at bounding box center [573, 498] width 1125 height 788
drag, startPoint x: 945, startPoint y: 115, endPoint x: 836, endPoint y: 113, distance: 108.6
click at [836, 113] on div at bounding box center [573, 109] width 1124 height 11
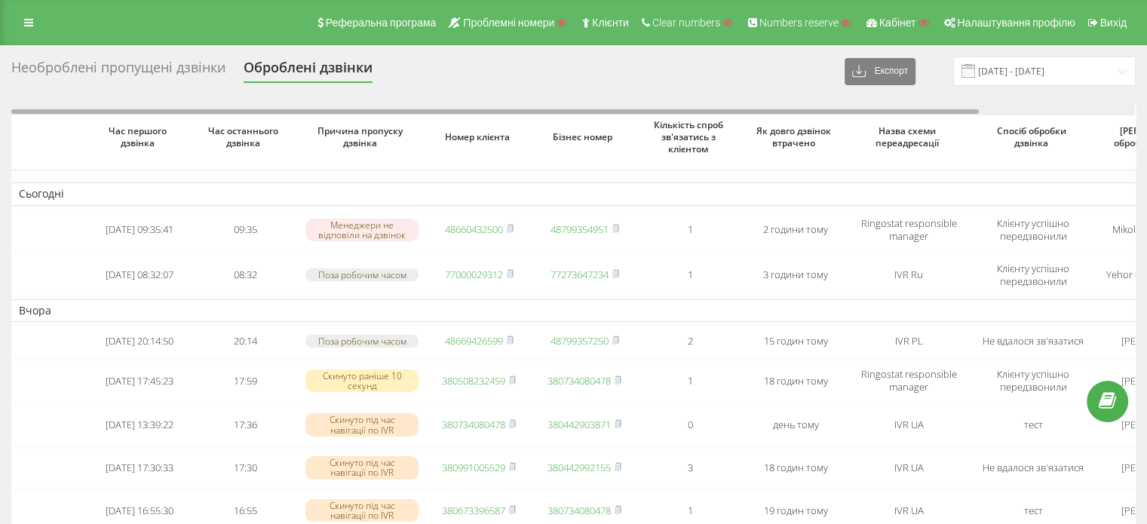
drag, startPoint x: 834, startPoint y: 112, endPoint x: 501, endPoint y: 115, distance: 332.7
click at [501, 117] on div "Час першого дзвінка Час останнього дзвінка Причина пропуску дзвінка Номер клієн…" at bounding box center [573, 498] width 1125 height 788
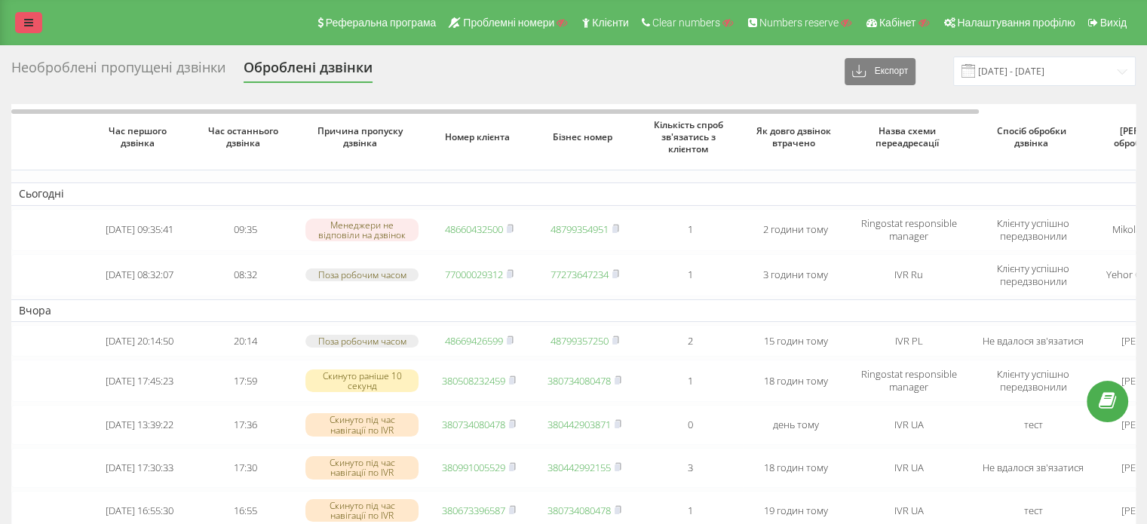
click at [26, 18] on icon at bounding box center [28, 22] width 9 height 11
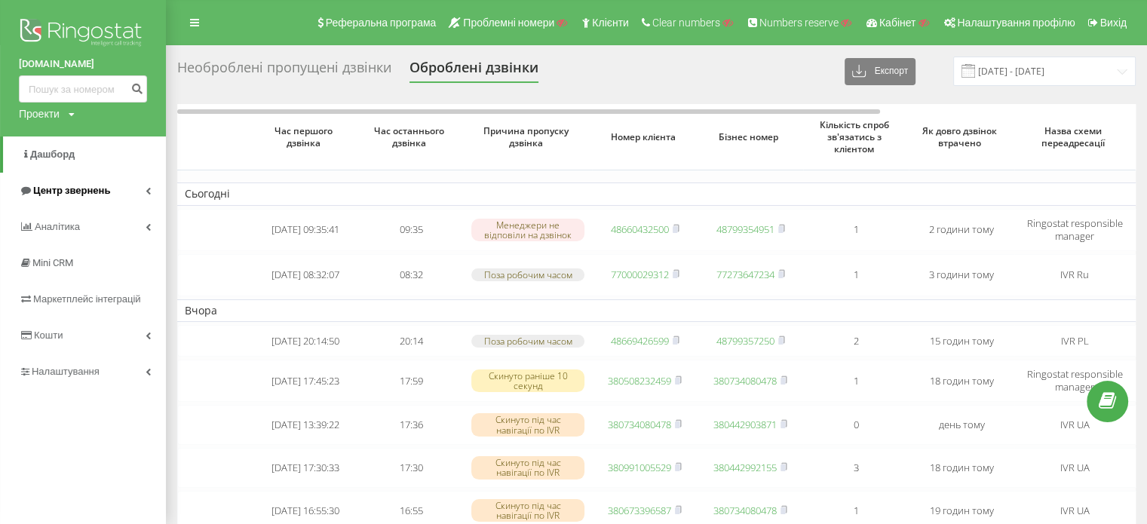
click at [78, 189] on span "Центр звернень" at bounding box center [71, 190] width 77 height 11
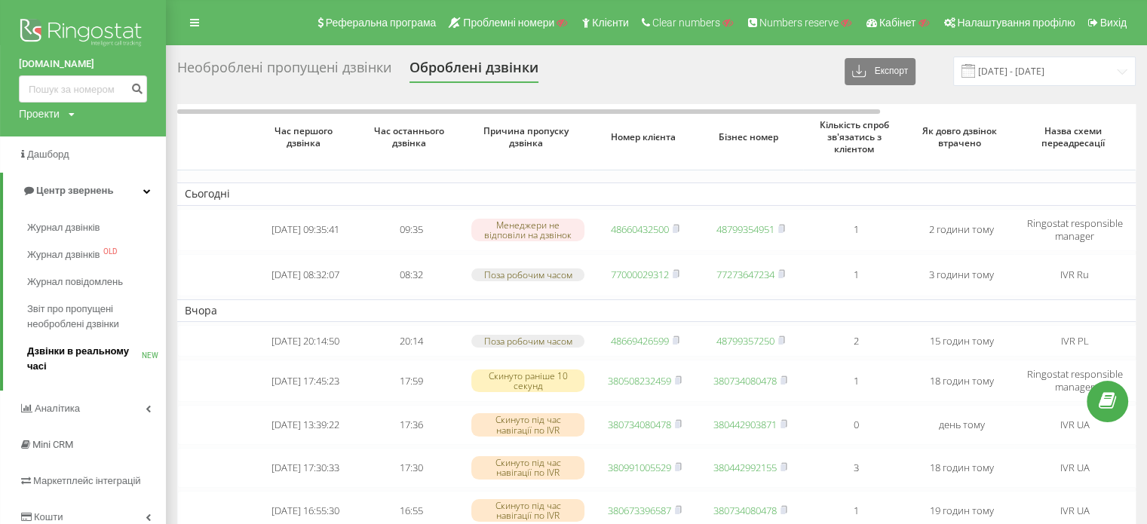
click at [69, 355] on span "Дзвінки в реальному часі" at bounding box center [84, 359] width 115 height 30
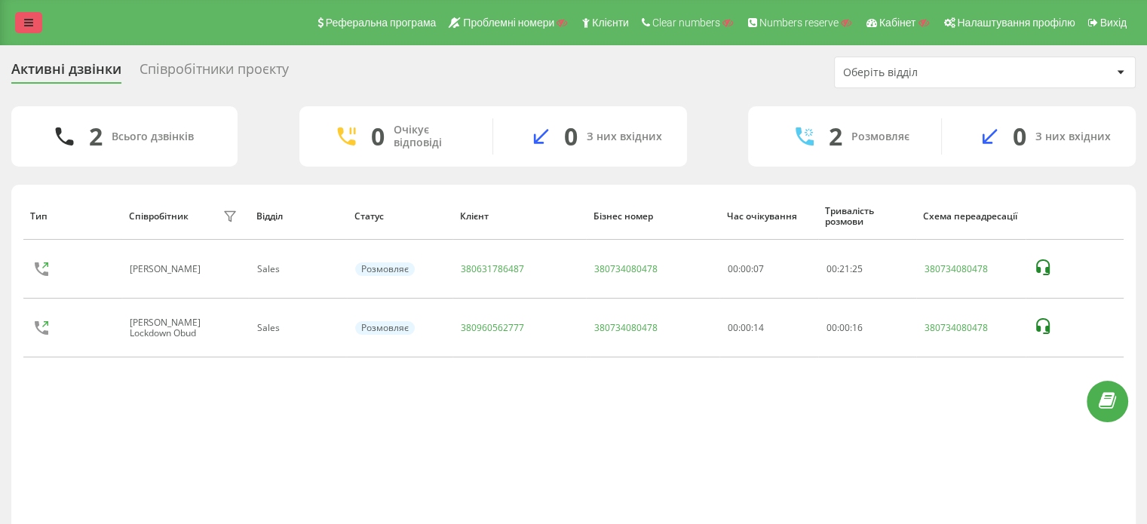
click at [36, 29] on link at bounding box center [28, 22] width 27 height 21
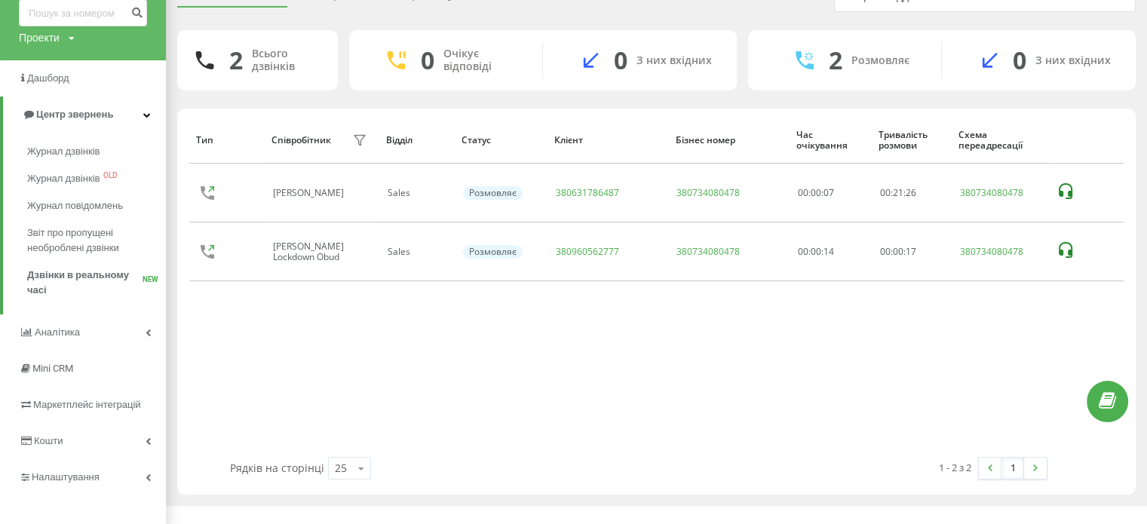
scroll to position [84, 0]
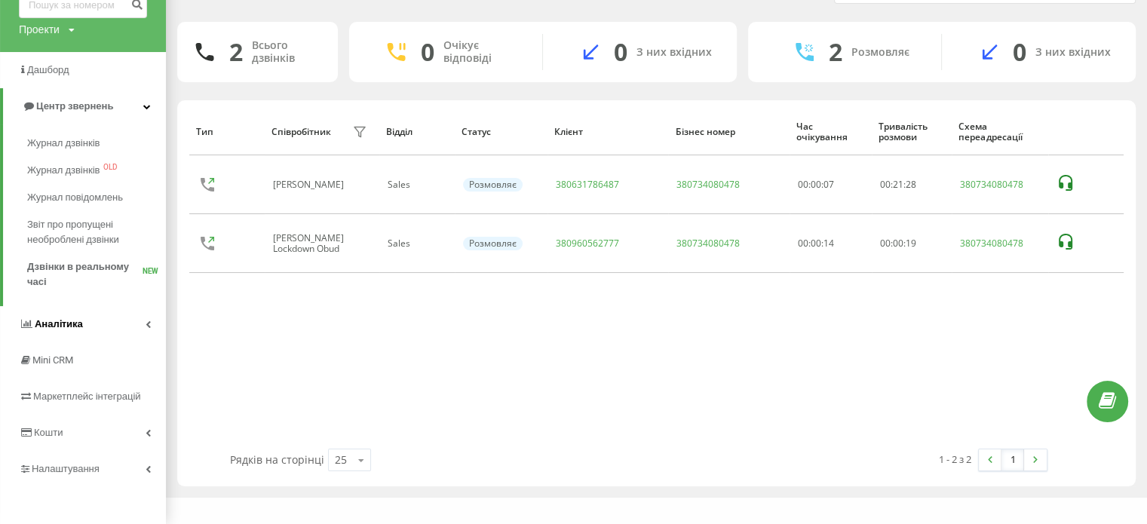
click at [77, 322] on span "Аналiтика" at bounding box center [59, 323] width 48 height 11
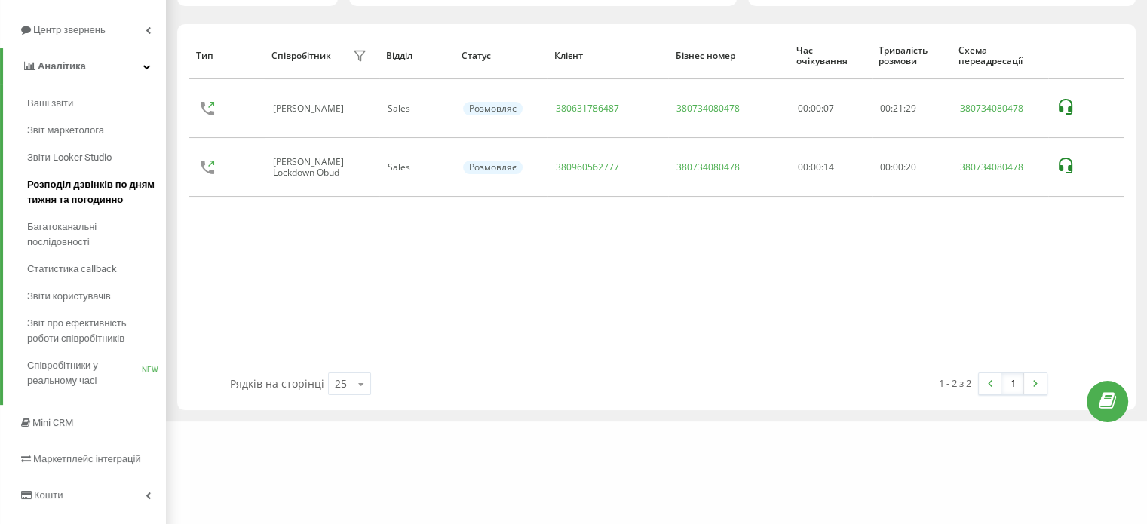
scroll to position [72, 0]
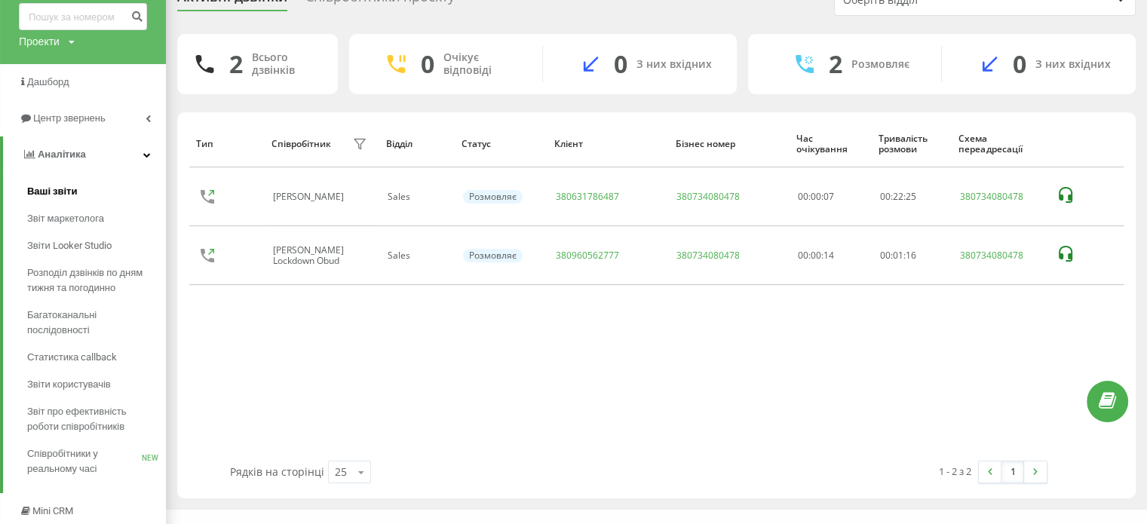
click at [34, 191] on span "Ваші звіти" at bounding box center [52, 191] width 51 height 15
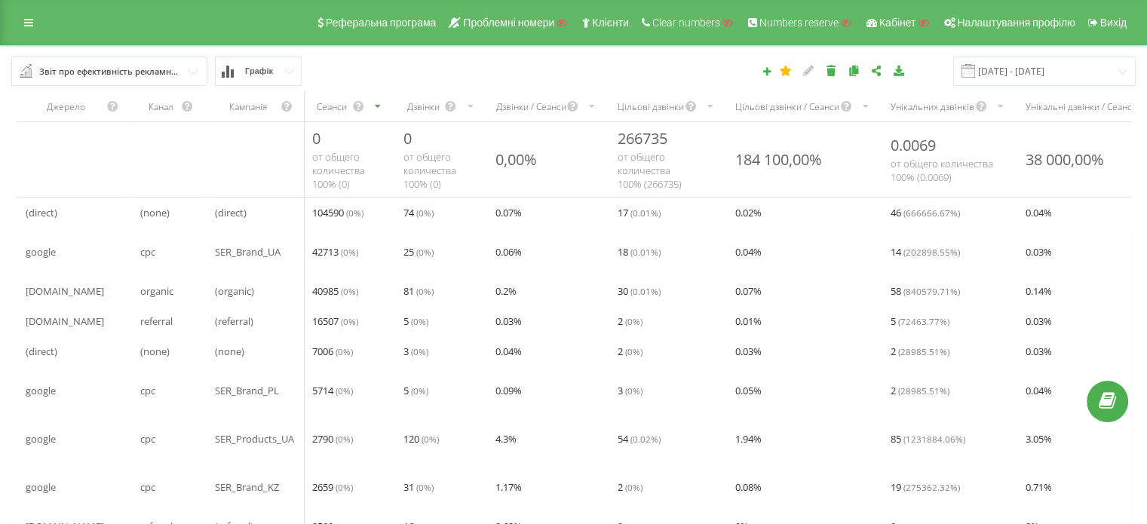
scroll to position [75, 0]
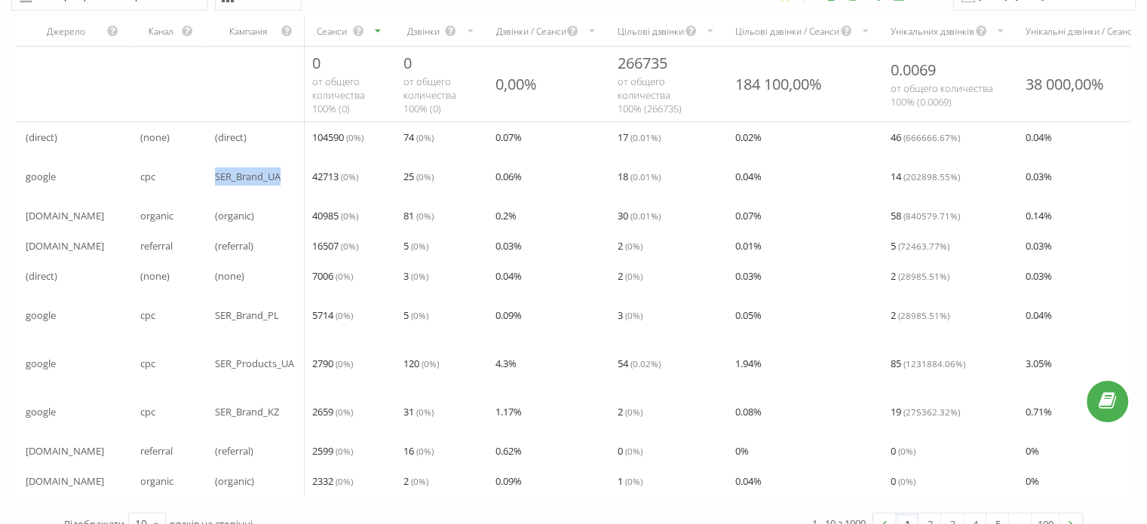
drag, startPoint x: 207, startPoint y: 174, endPoint x: 284, endPoint y: 174, distance: 76.2
click at [284, 174] on div "SER_Brand_UA" at bounding box center [255, 176] width 99 height 30
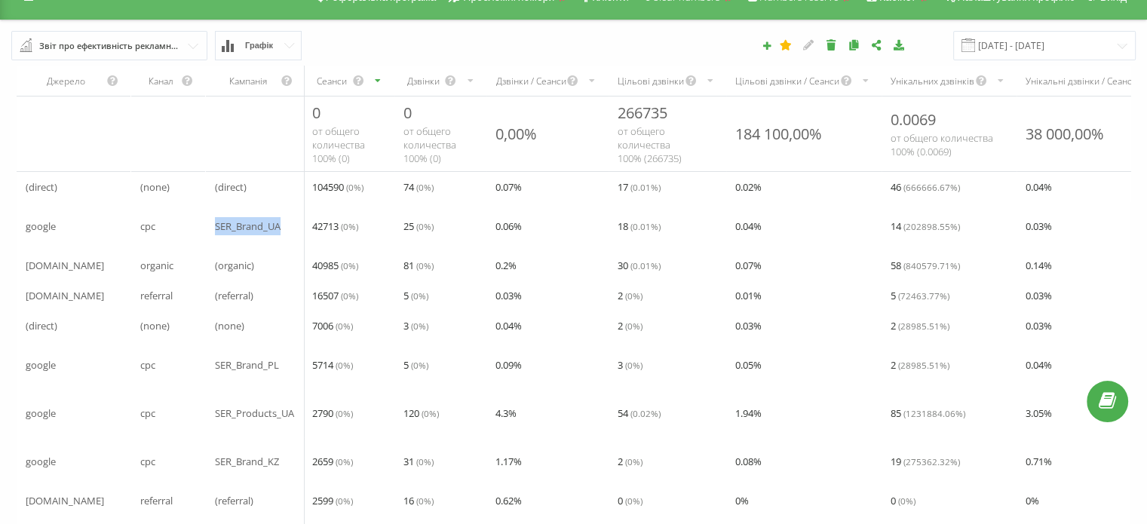
scroll to position [0, 0]
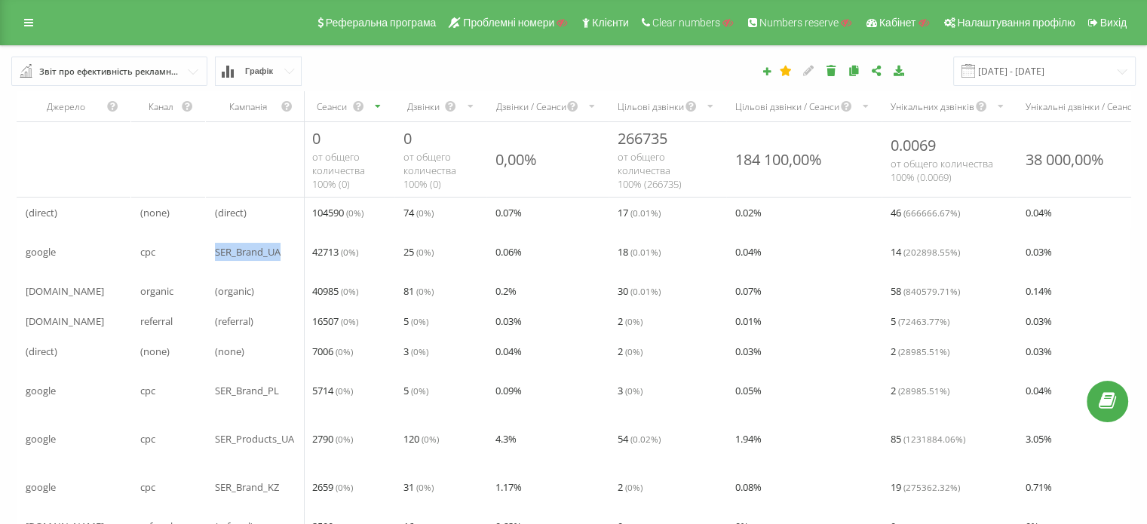
click at [247, 274] on td "SER_Brand_UA" at bounding box center [255, 252] width 99 height 48
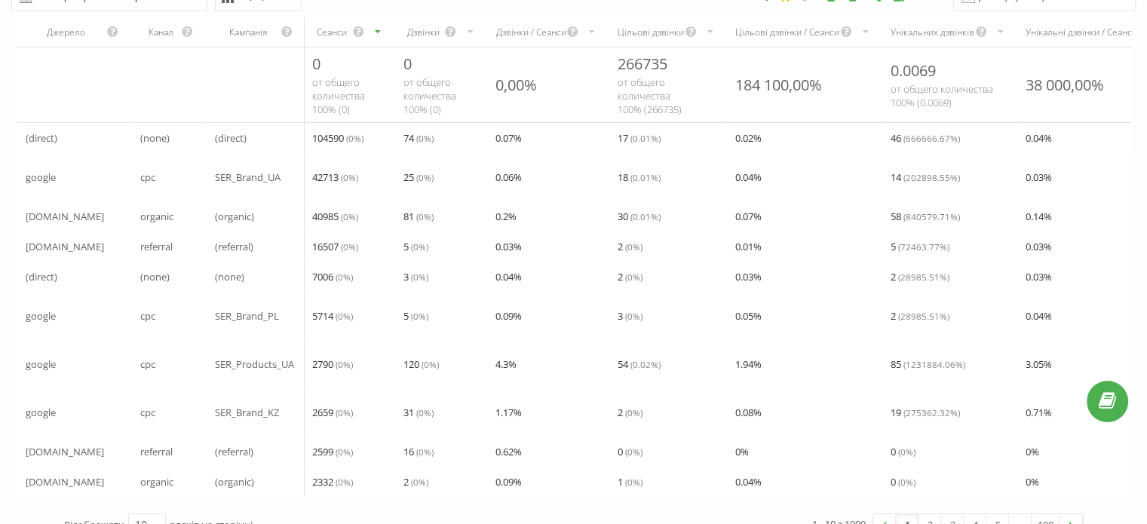
scroll to position [75, 0]
drag, startPoint x: 214, startPoint y: 358, endPoint x: 303, endPoint y: 364, distance: 88.4
click at [303, 364] on div "SER_Products_UA" at bounding box center [255, 364] width 99 height 30
drag, startPoint x: 618, startPoint y: 361, endPoint x: 630, endPoint y: 360, distance: 12.1
click at [630, 360] on div "54 ( 0.02 %)" at bounding box center [668, 364] width 118 height 30
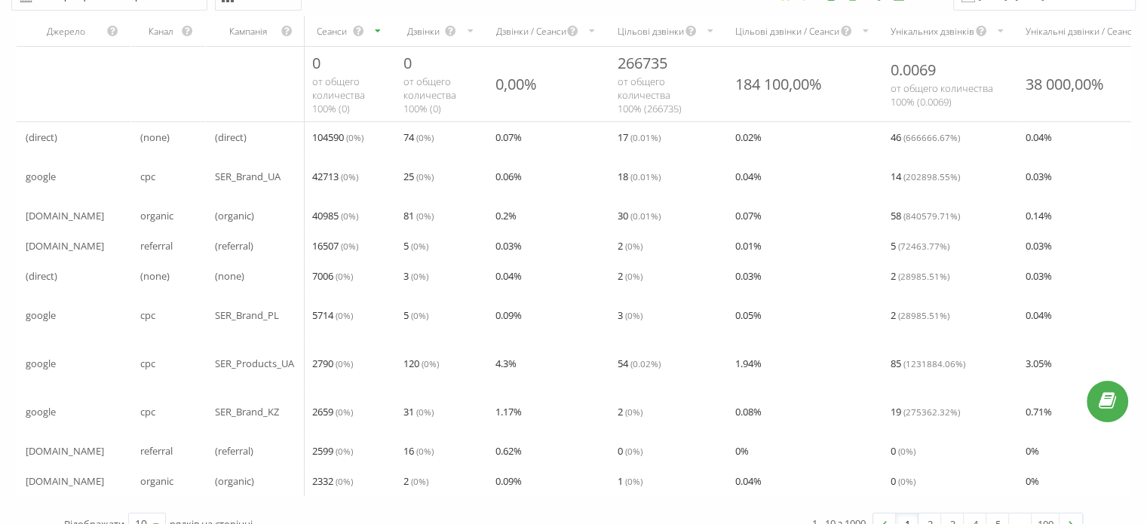
click at [591, 364] on div "4.3 %" at bounding box center [548, 364] width 122 height 30
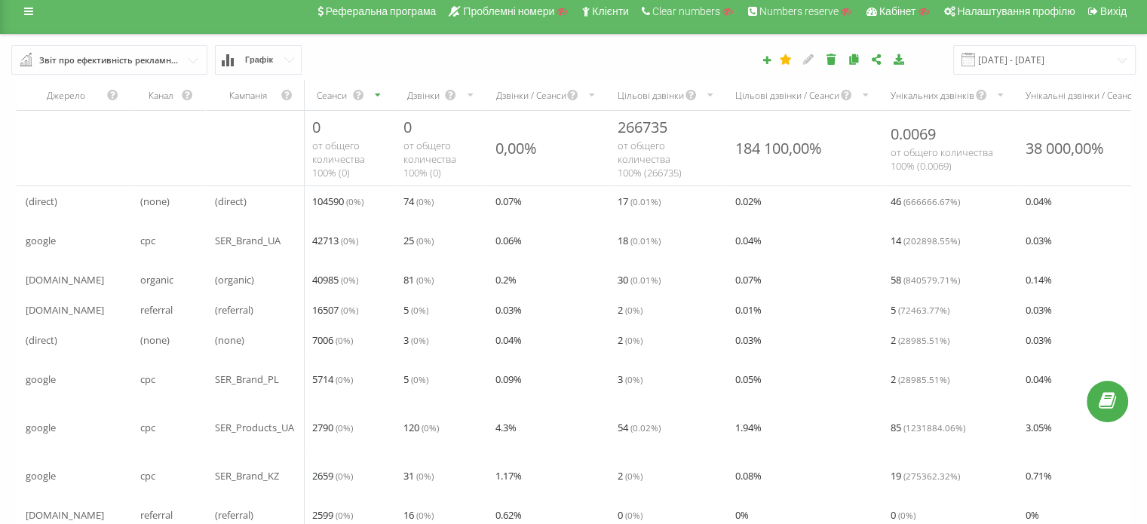
scroll to position [0, 0]
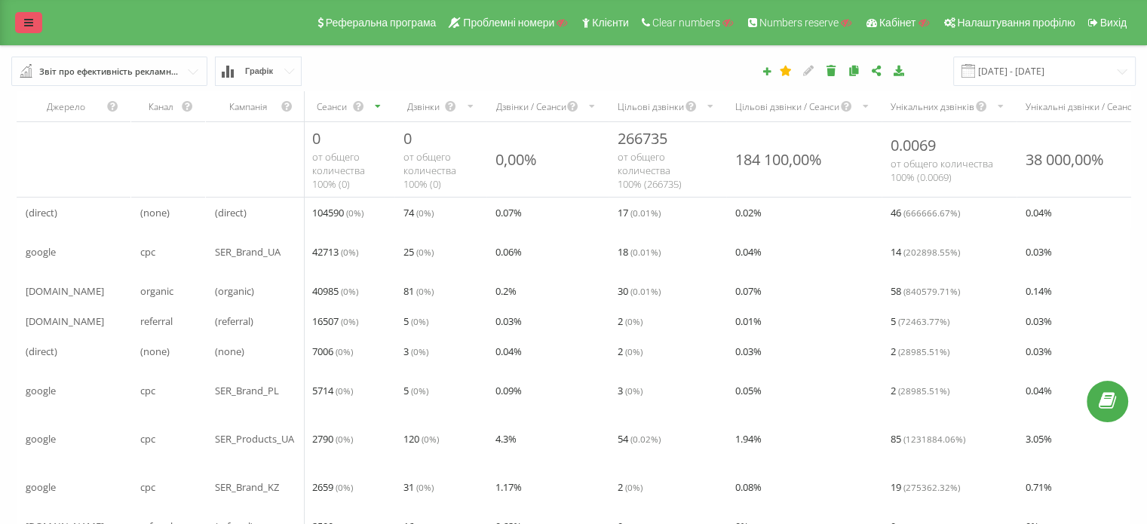
click at [33, 26] on link at bounding box center [28, 22] width 27 height 21
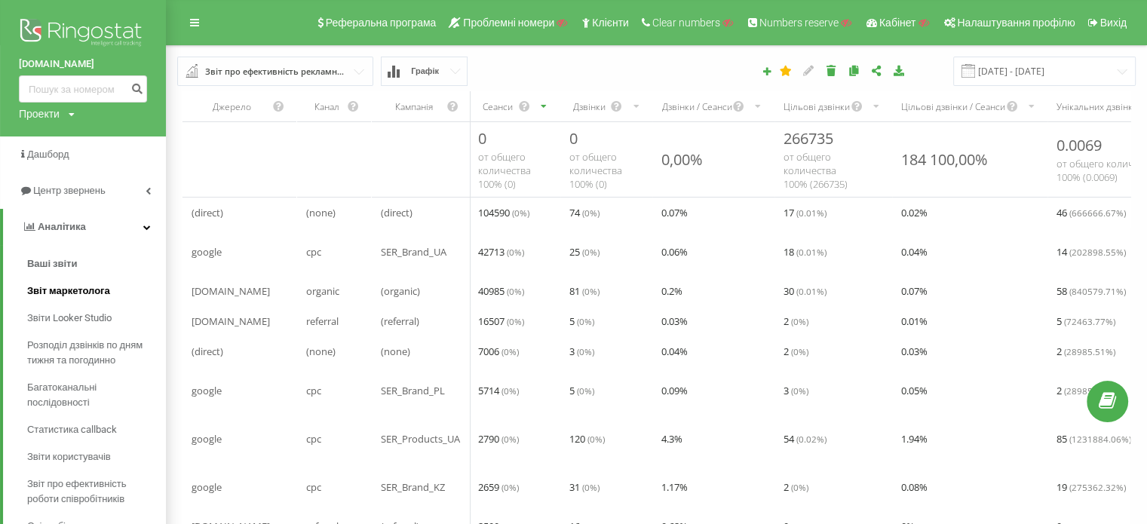
click at [57, 288] on span "Звіт маркетолога" at bounding box center [68, 291] width 83 height 15
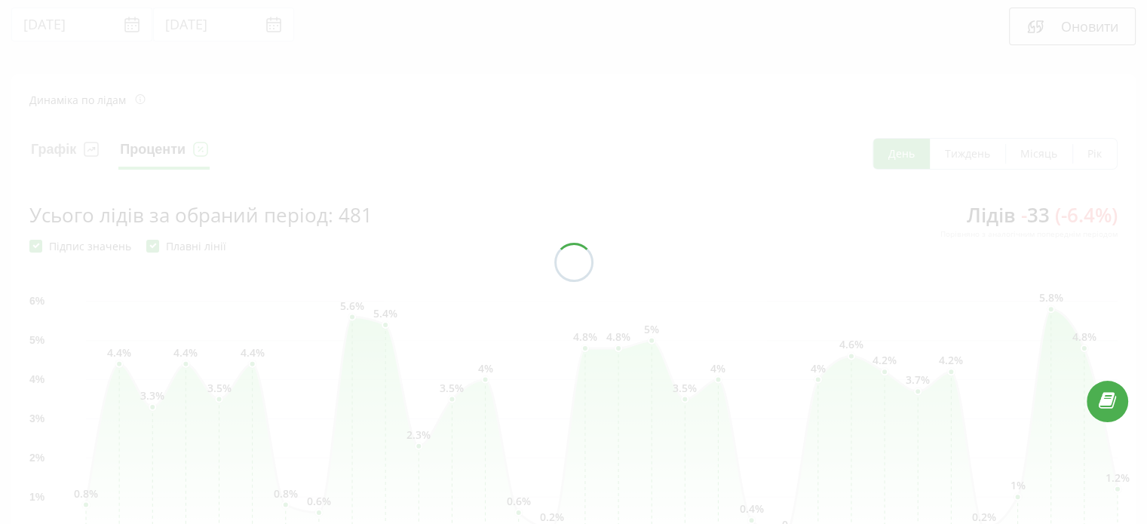
scroll to position [75, 0]
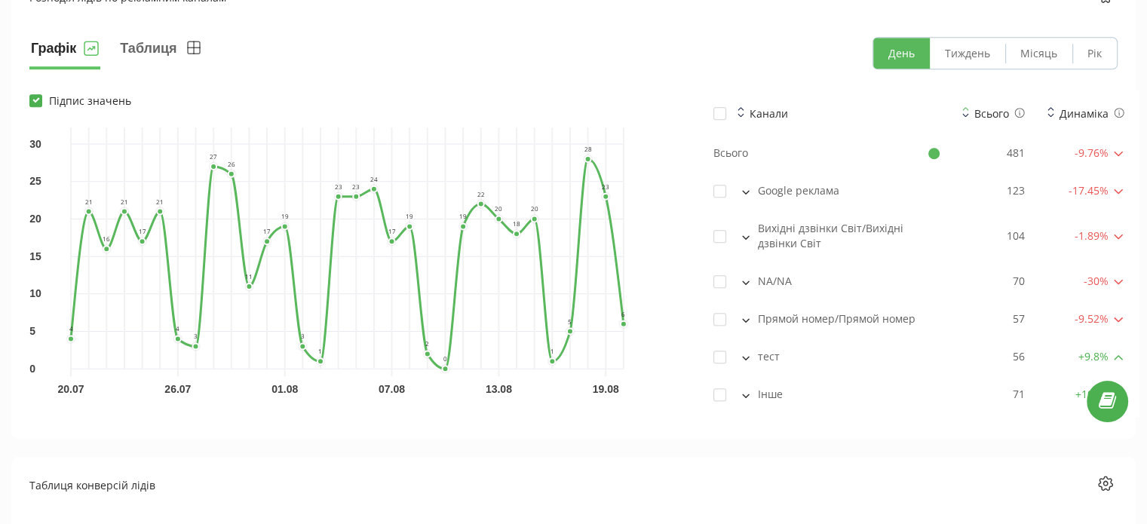
scroll to position [1132, 0]
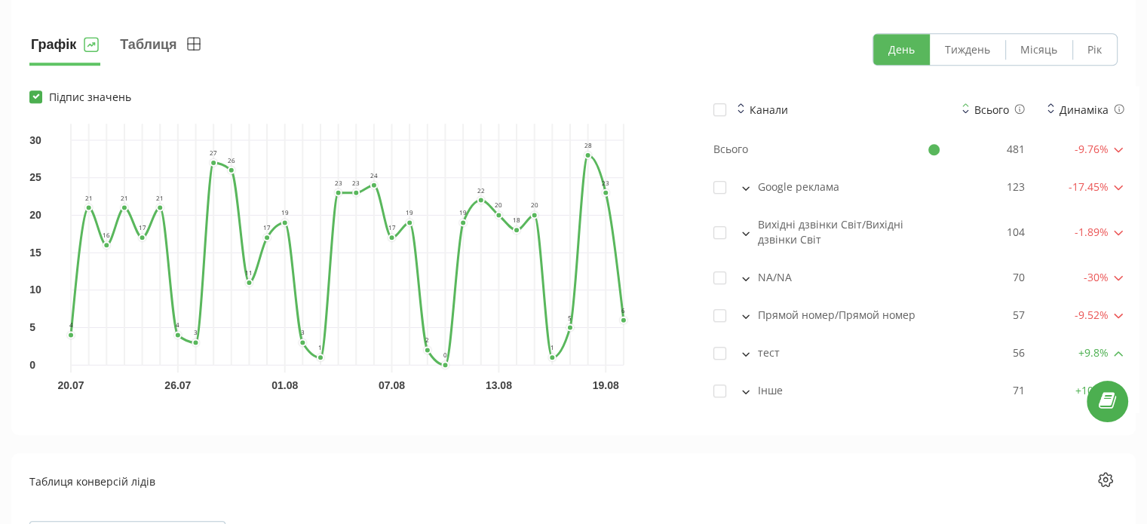
click at [747, 189] on icon at bounding box center [746, 188] width 8 height 5
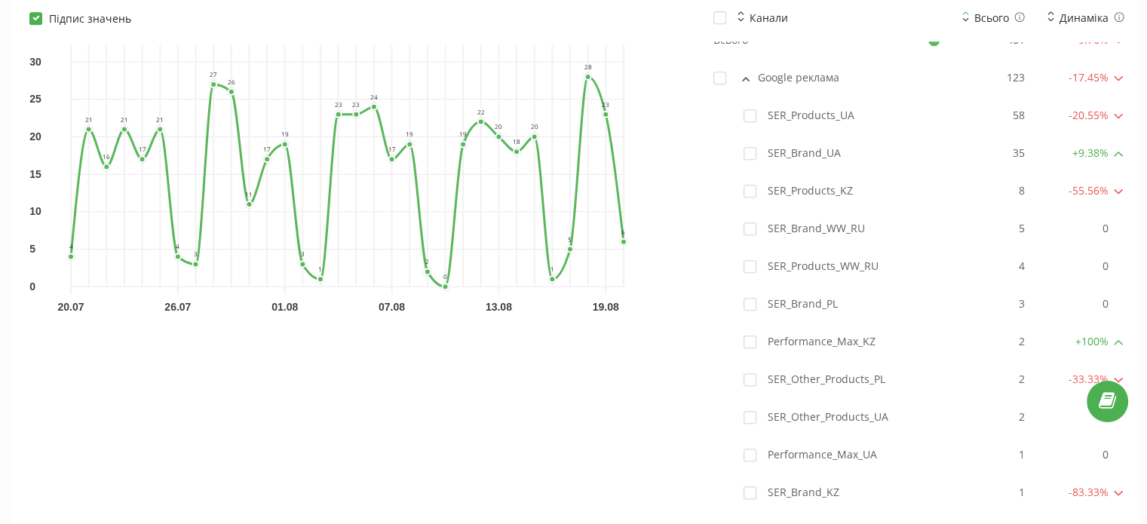
scroll to position [1207, 0]
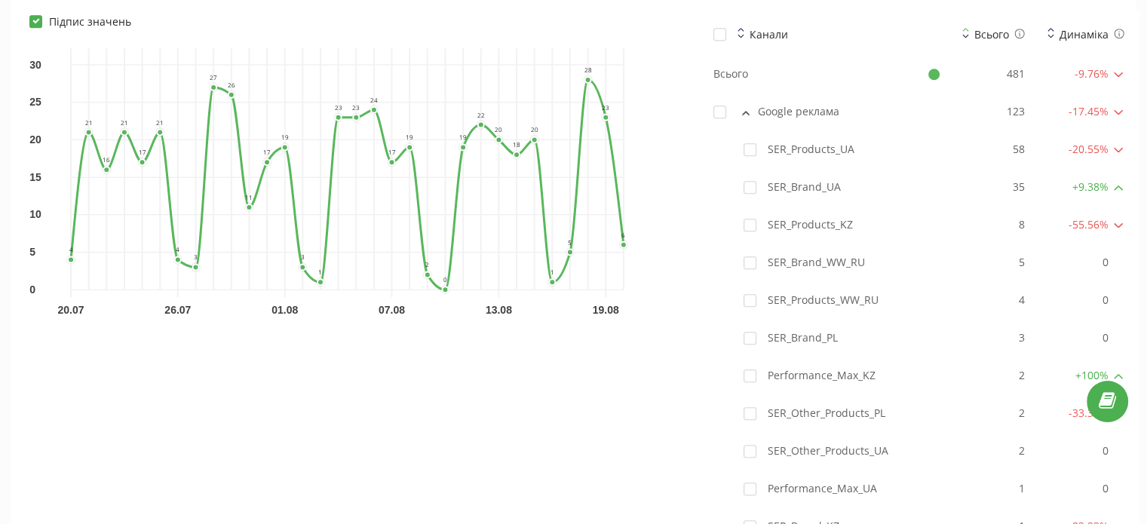
click at [751, 114] on button at bounding box center [746, 112] width 17 height 14
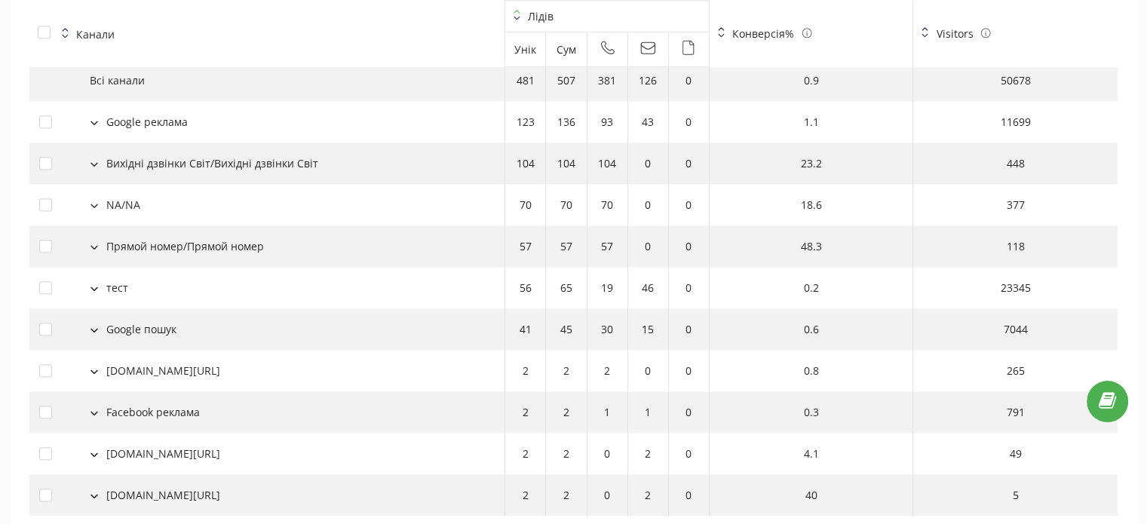
scroll to position [1735, 0]
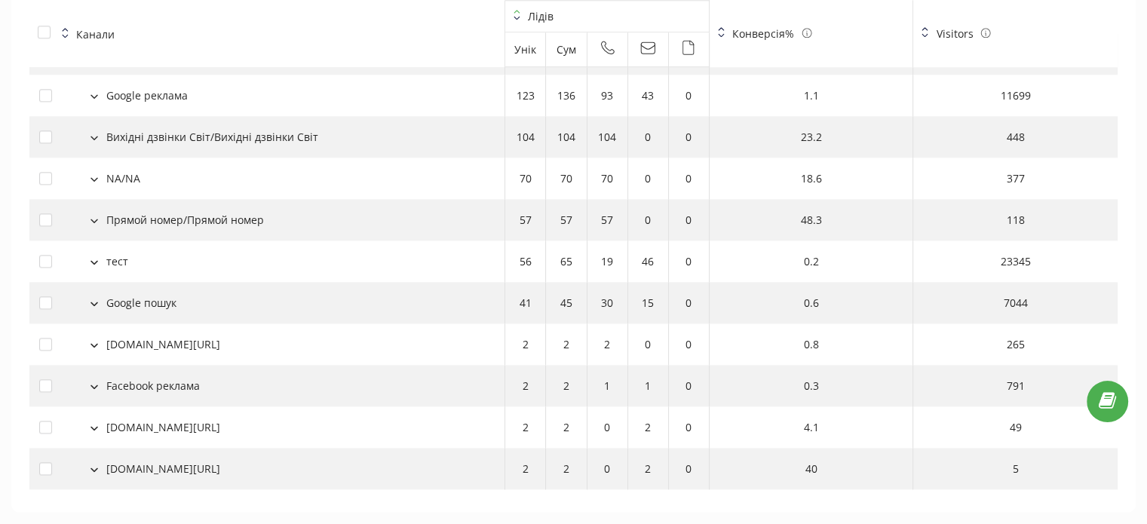
click at [96, 309] on div "Google пошук" at bounding box center [267, 303] width 456 height 16
click at [96, 303] on icon at bounding box center [94, 304] width 6 height 3
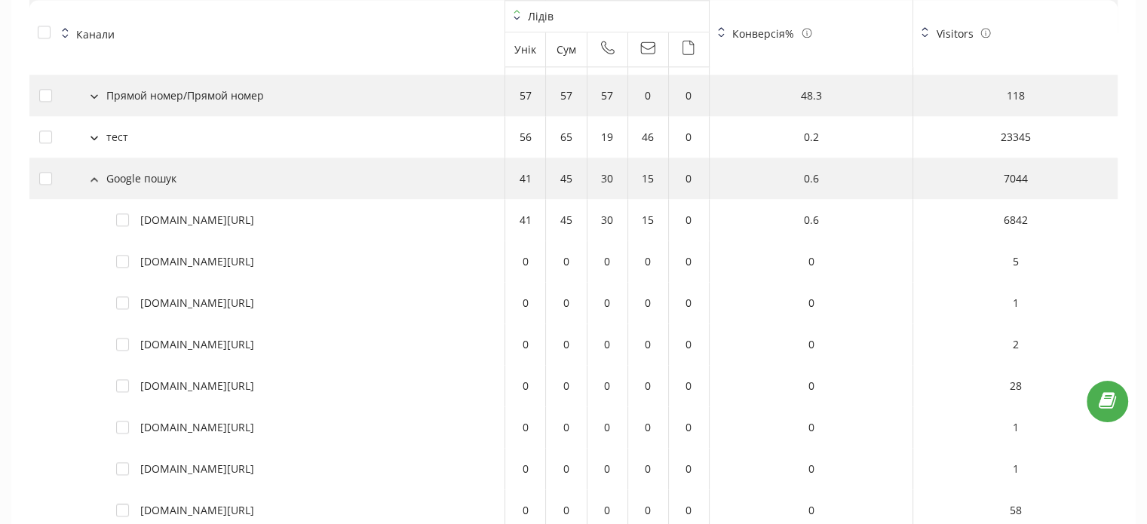
scroll to position [1886, 0]
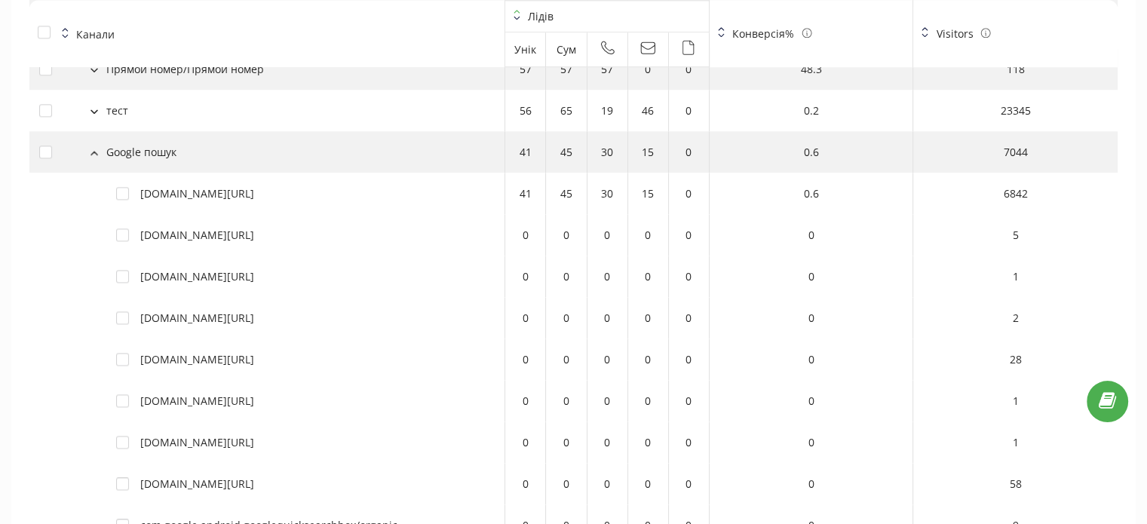
click at [94, 148] on button at bounding box center [94, 152] width 17 height 14
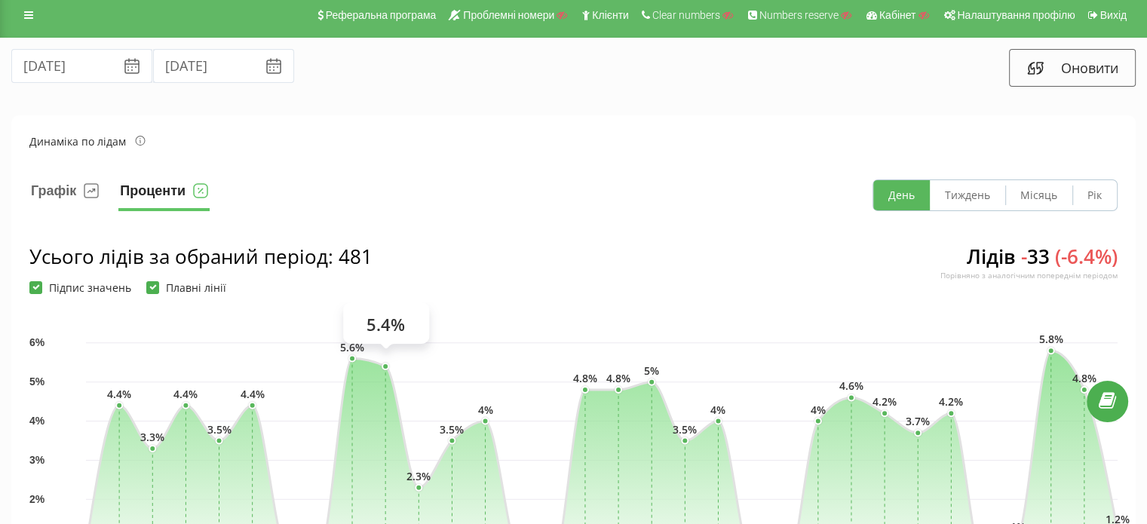
scroll to position [0, 0]
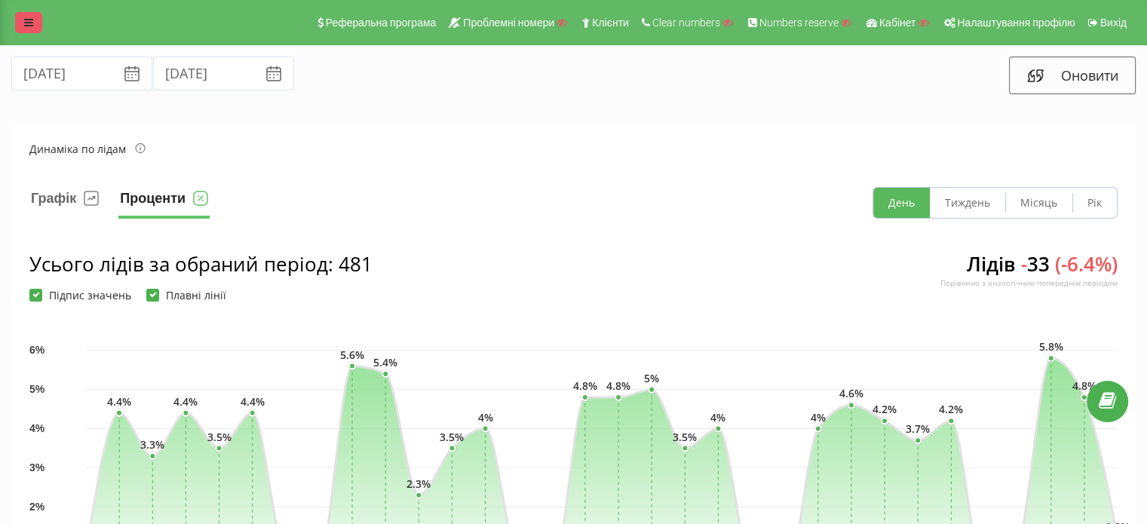
click at [29, 26] on icon at bounding box center [28, 22] width 9 height 11
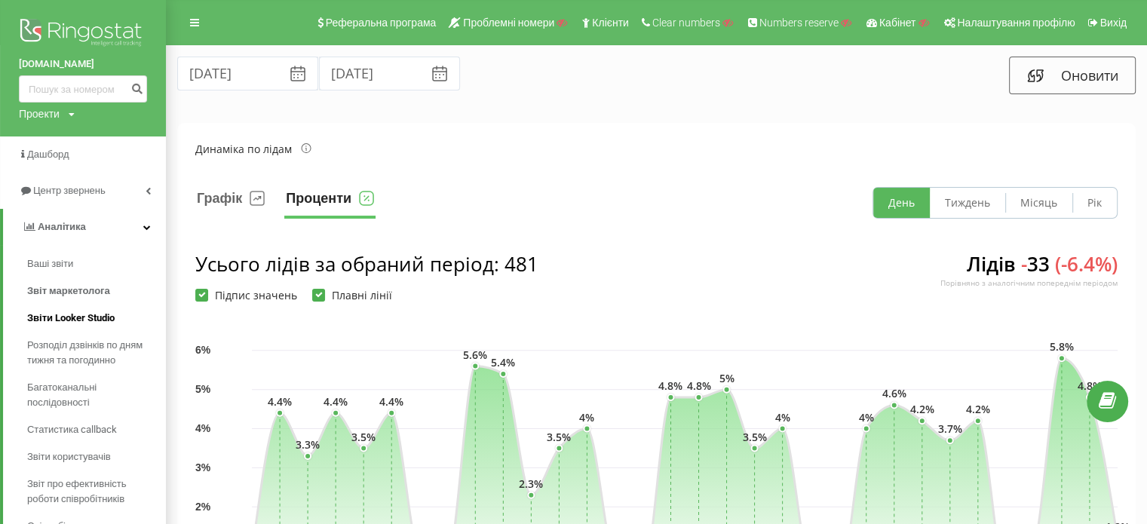
click at [55, 316] on span "Звіти Looker Studio" at bounding box center [71, 318] width 88 height 15
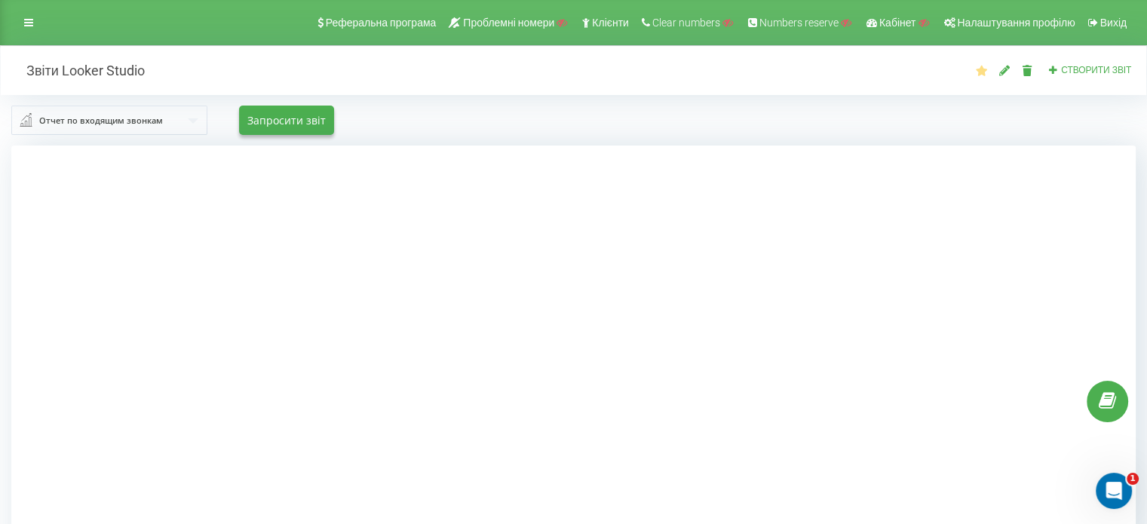
click at [28, 8] on div "Реферальна програма Проблемні номери Клієнти Clear numbers Numbers reserve Кабі…" at bounding box center [573, 22] width 1147 height 45
click at [30, 20] on icon at bounding box center [28, 22] width 9 height 11
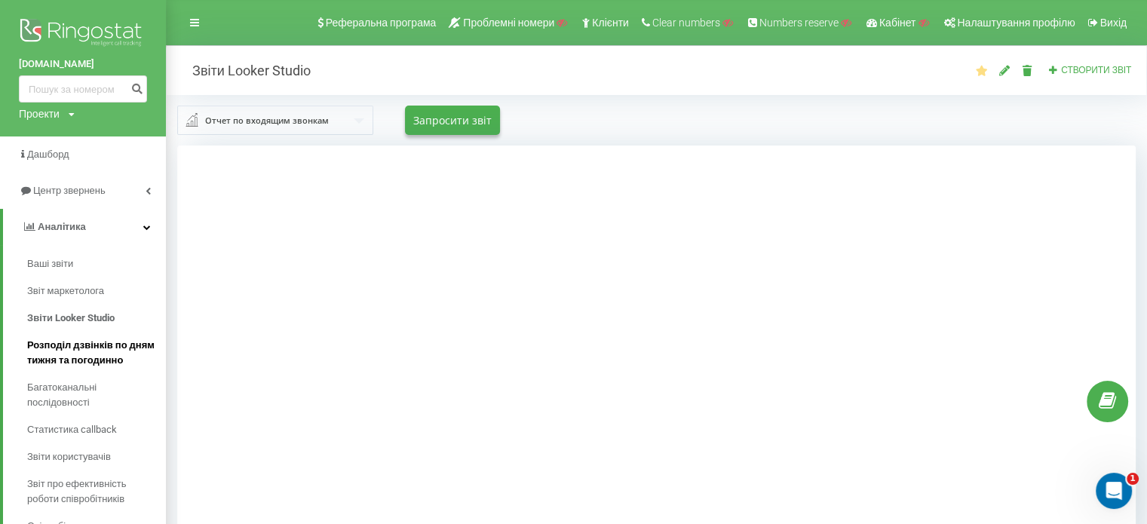
click at [84, 350] on span "Розподіл дзвінків по дням тижня та погодинно" at bounding box center [92, 353] width 131 height 30
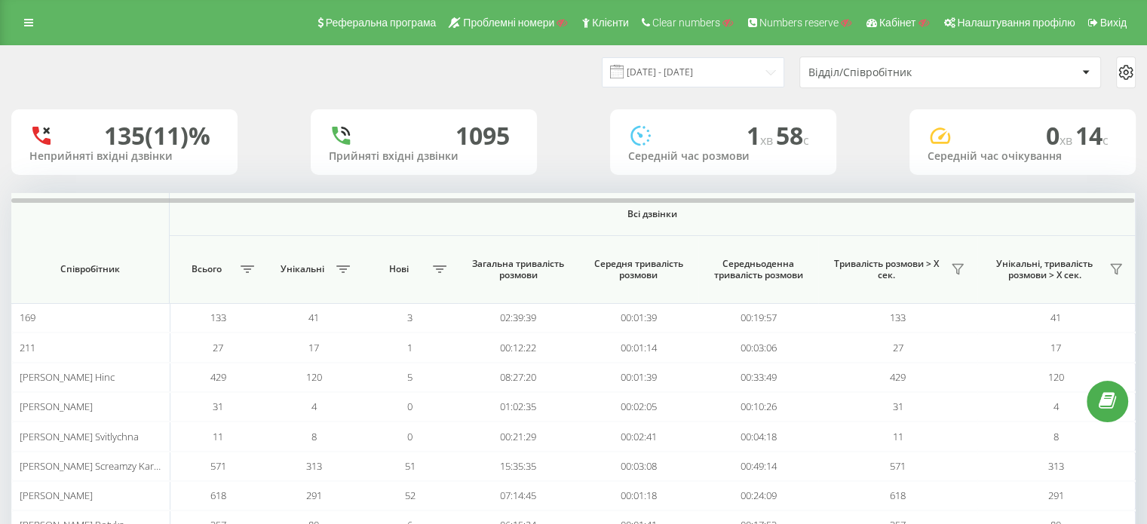
click at [879, 63] on div "Відділ/Співробітник" at bounding box center [950, 72] width 300 height 30
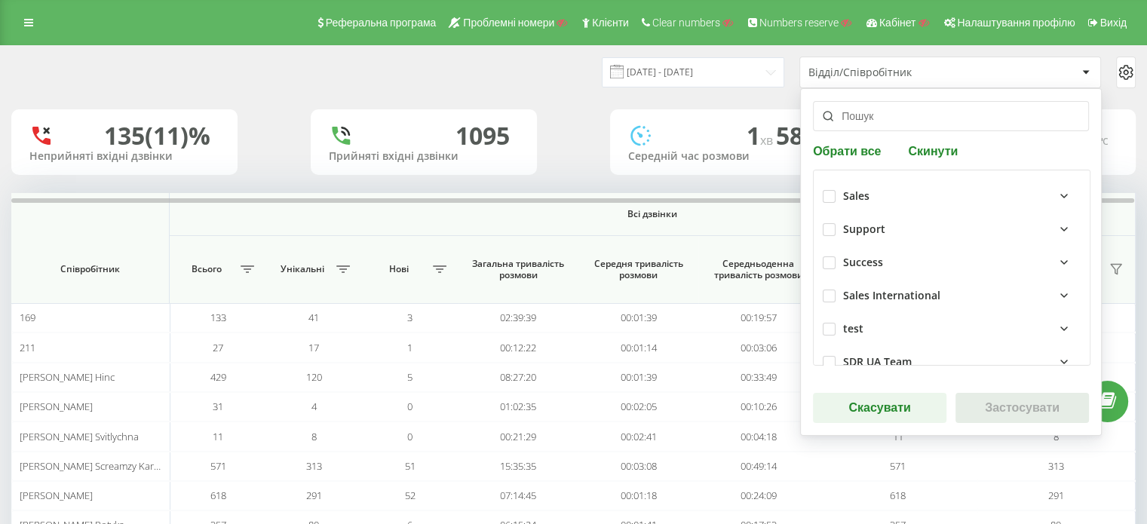
click at [893, 201] on div "Sales" at bounding box center [962, 196] width 238 height 18
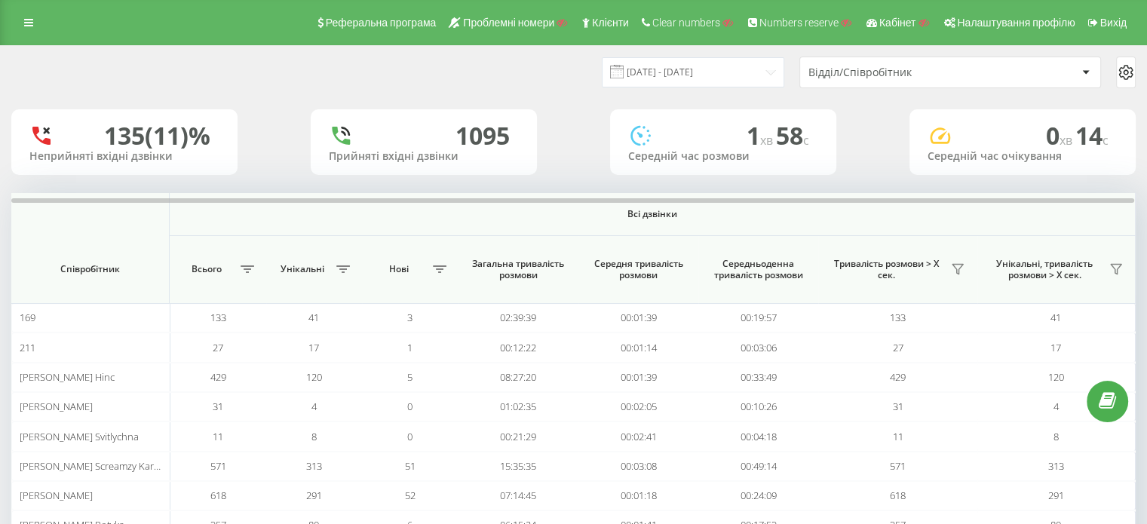
click at [608, 119] on div "135 (11)% Неприйняті вхідні дзвінки [GEOGRAPHIC_DATA] вхідні дзвінки 1 хв 58 c …" at bounding box center [573, 142] width 1125 height 66
click at [27, 26] on icon at bounding box center [28, 22] width 9 height 11
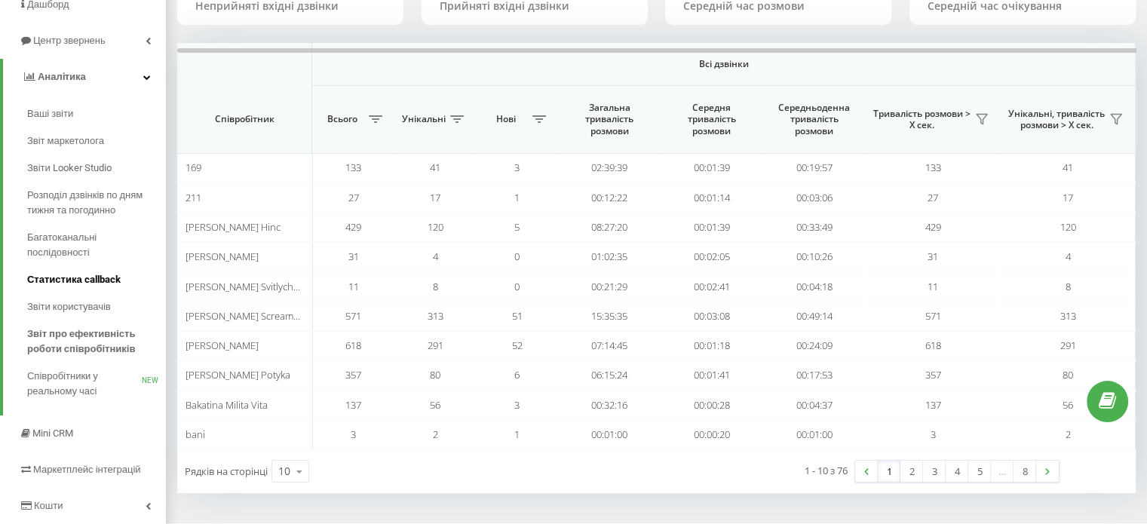
scroll to position [151, 0]
click at [67, 379] on span "Співробітники у реальному часі" at bounding box center [84, 383] width 115 height 30
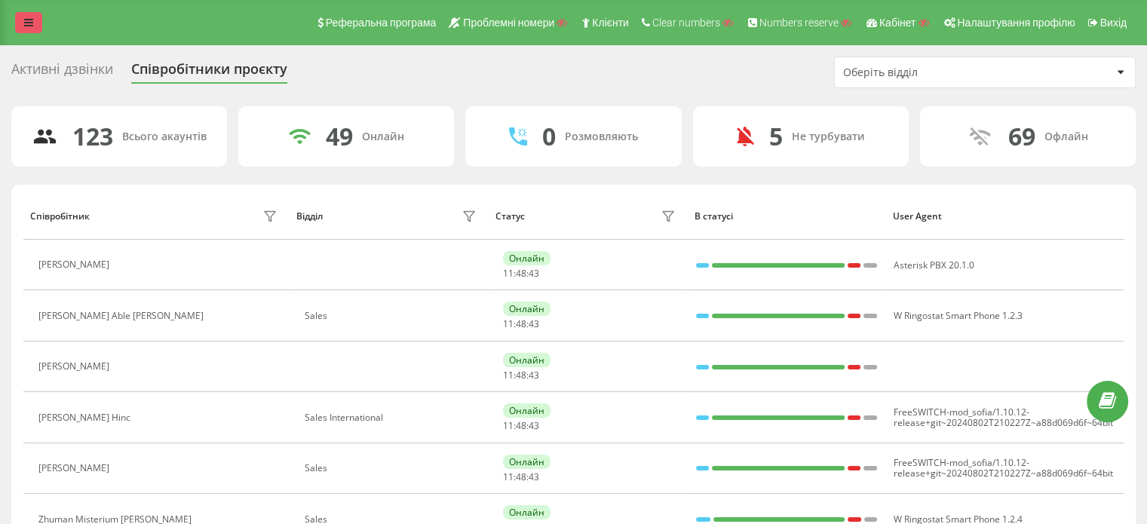
click at [24, 18] on icon at bounding box center [28, 22] width 9 height 11
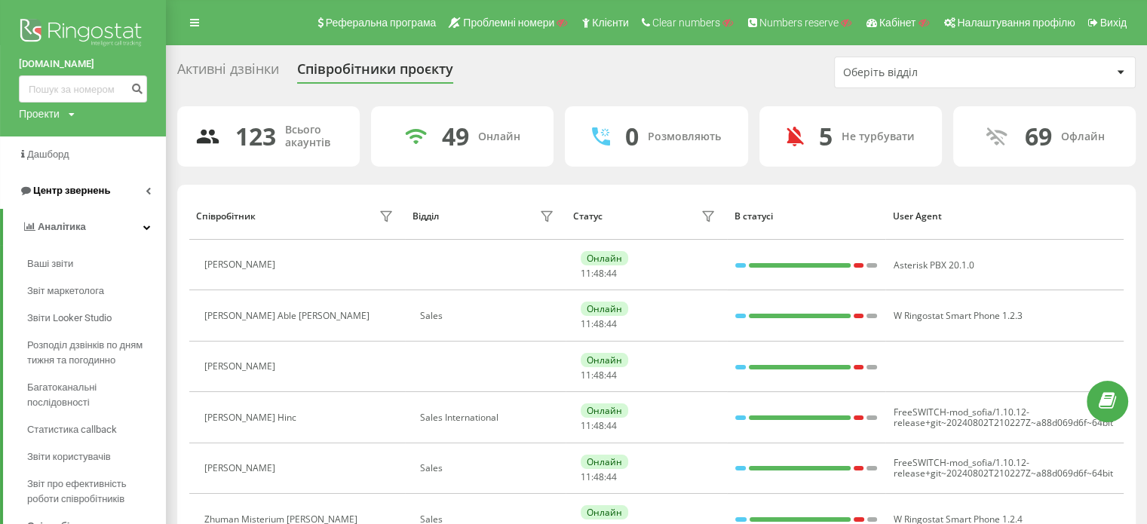
click at [74, 185] on span "Центр звернень" at bounding box center [71, 190] width 77 height 11
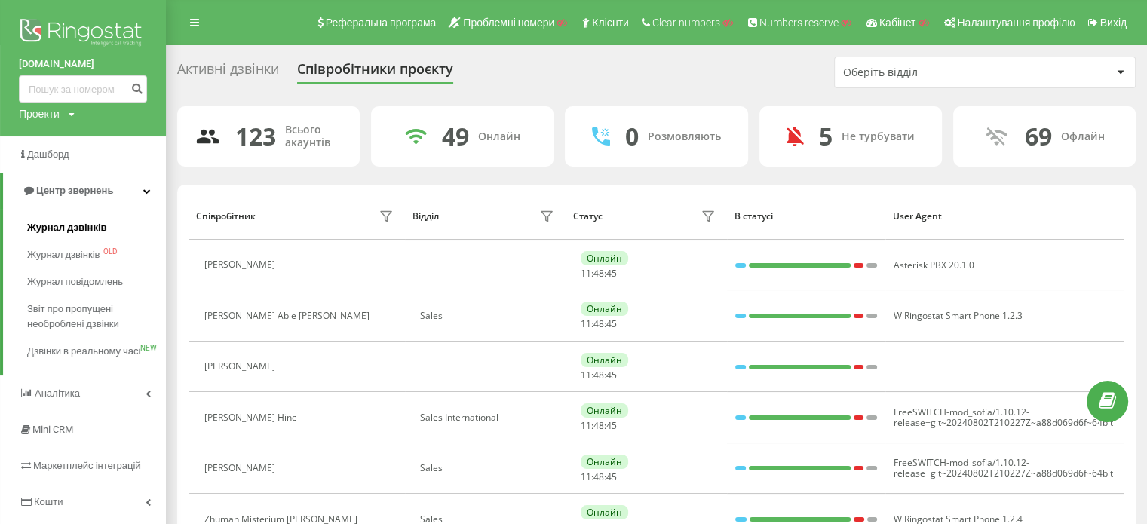
click at [64, 228] on span "Журнал дзвінків" at bounding box center [67, 227] width 80 height 15
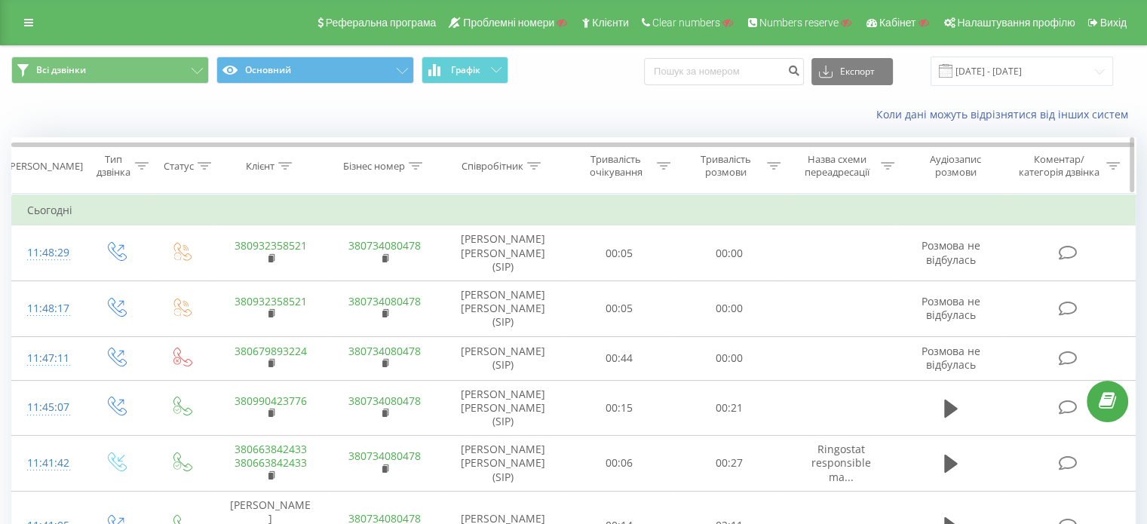
click at [539, 162] on icon at bounding box center [534, 166] width 14 height 8
